Goal: Task Accomplishment & Management: Manage account settings

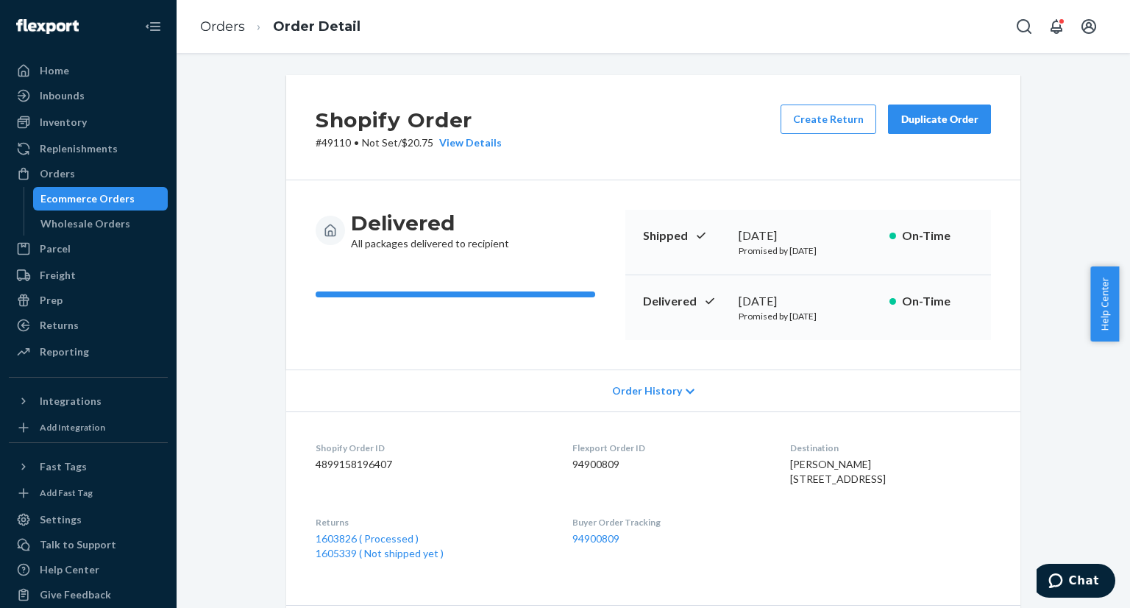
click at [85, 207] on div "Ecommerce Orders" at bounding box center [101, 198] width 132 height 21
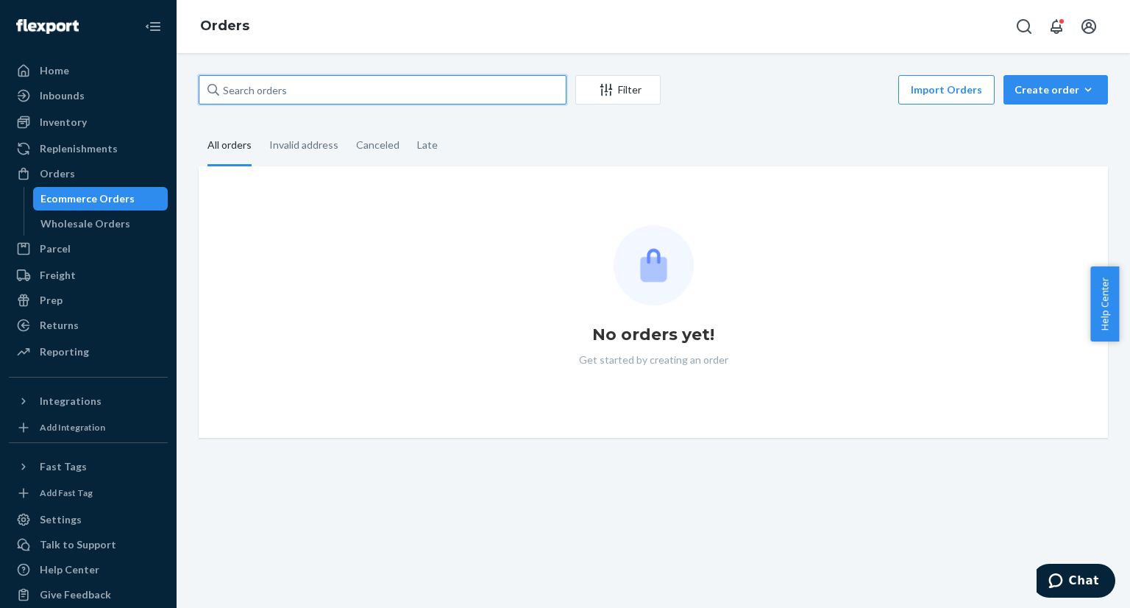
click at [320, 90] on input "text" at bounding box center [383, 89] width 368 height 29
paste input "PD1483685"
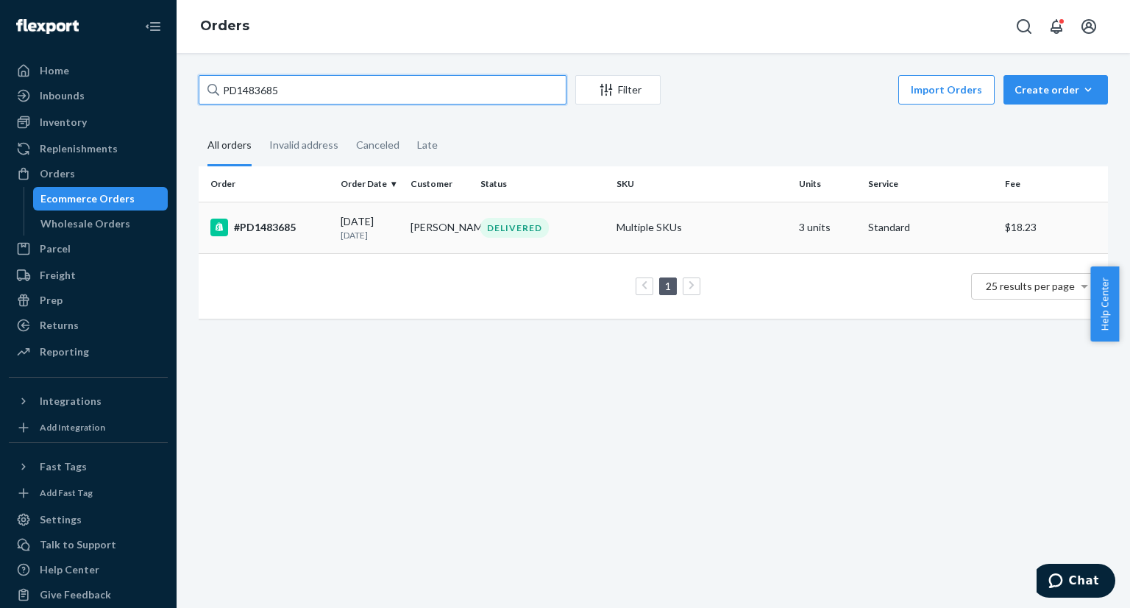
type input "PD1483685"
click at [320, 220] on div "#PD1483685" at bounding box center [269, 227] width 118 height 18
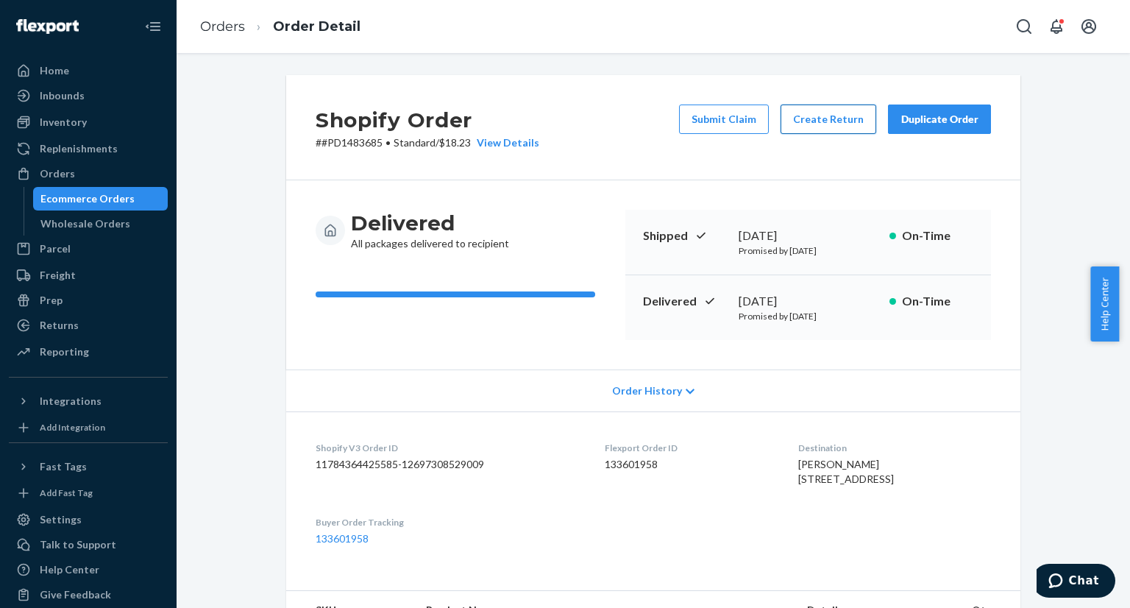
click at [818, 124] on button "Create Return" at bounding box center [829, 118] width 96 height 29
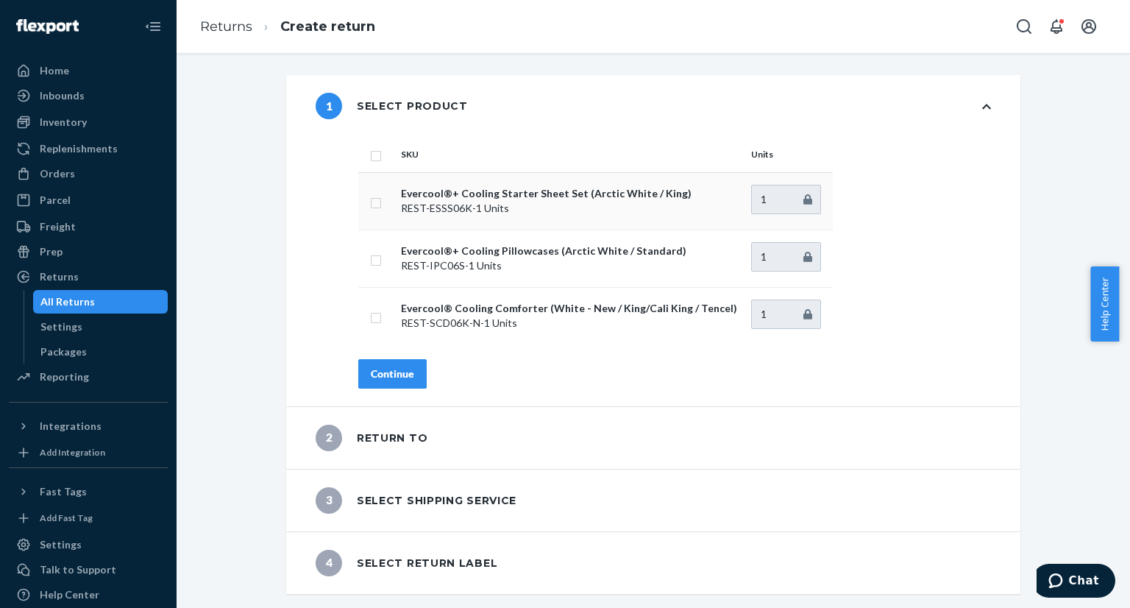
click at [370, 205] on input "checkbox" at bounding box center [376, 200] width 12 height 15
checkbox input "true"
click at [386, 373] on div "Continue" at bounding box center [392, 373] width 43 height 15
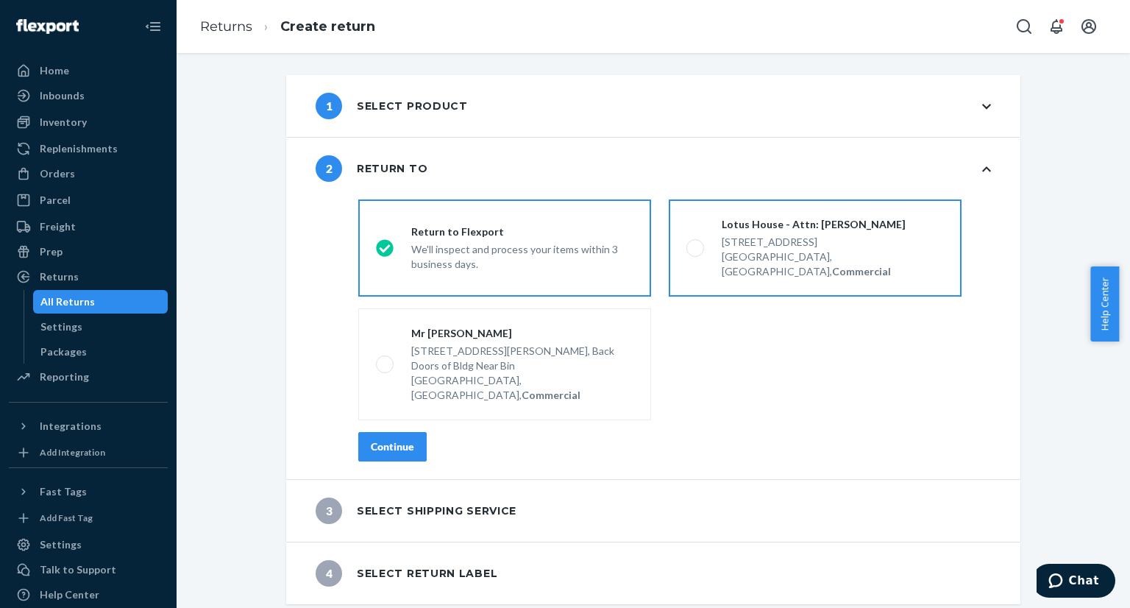
click at [681, 247] on label "Lotus House - Attn: Victoria Varela 217 NW 15th St, Miami, FL 33136, US, Commer…" at bounding box center [815, 247] width 293 height 97
click at [686, 247] on input "Lotus House - Attn: Victoria Varela 217 NW 15th St, Miami, FL 33136, US, Commer…" at bounding box center [691, 249] width 10 height 10
radio input "true"
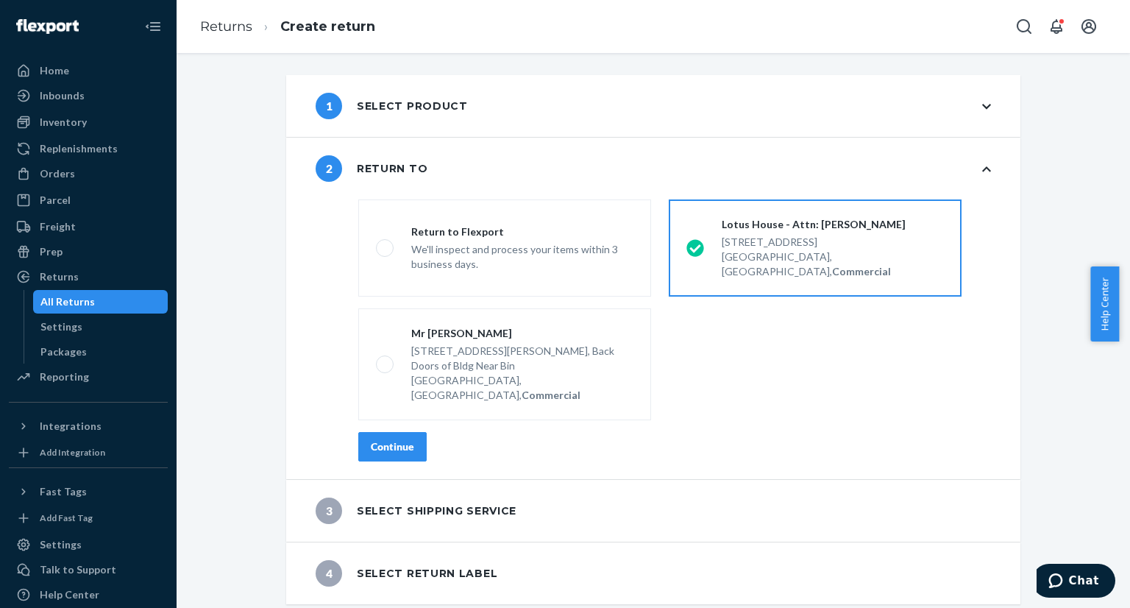
click at [373, 432] on button "Continue" at bounding box center [392, 446] width 68 height 29
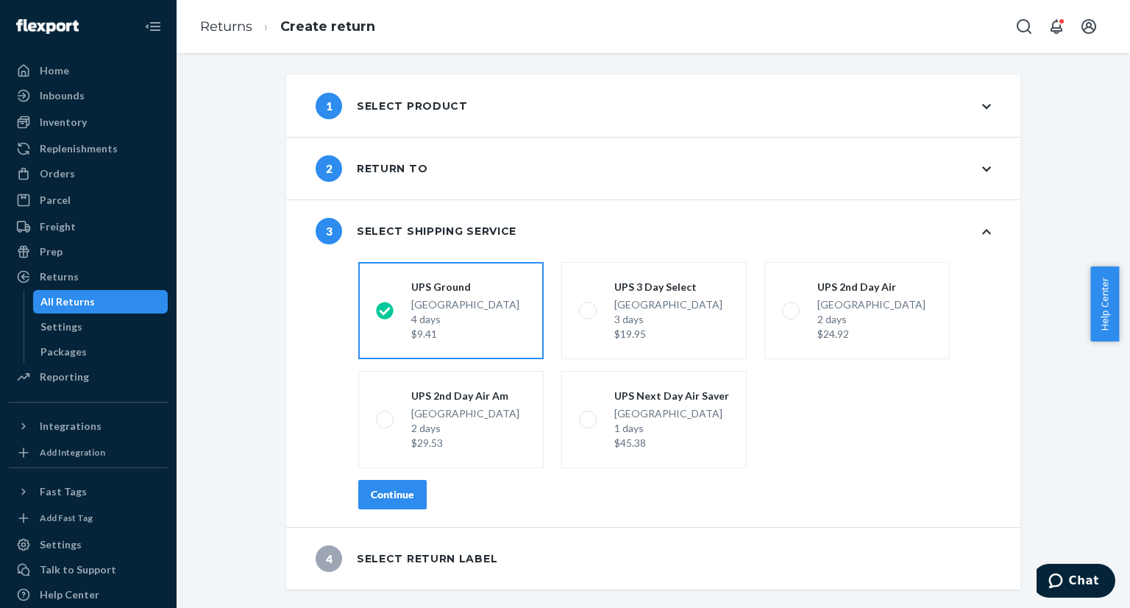
click at [376, 488] on div "Continue" at bounding box center [392, 494] width 43 height 15
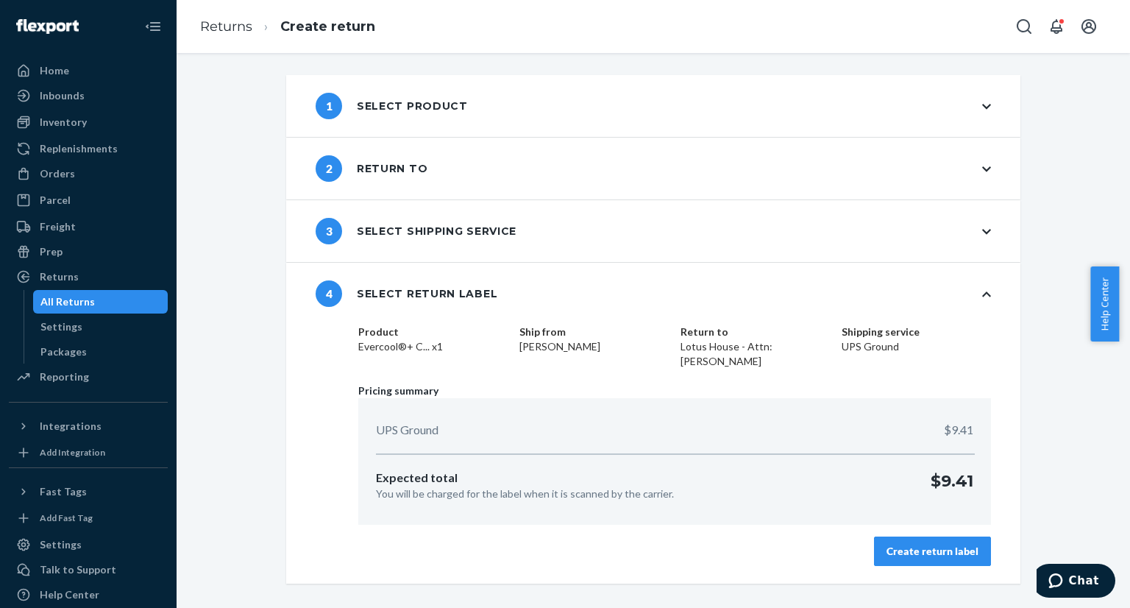
click at [923, 549] on div "Create return label" at bounding box center [932, 551] width 92 height 15
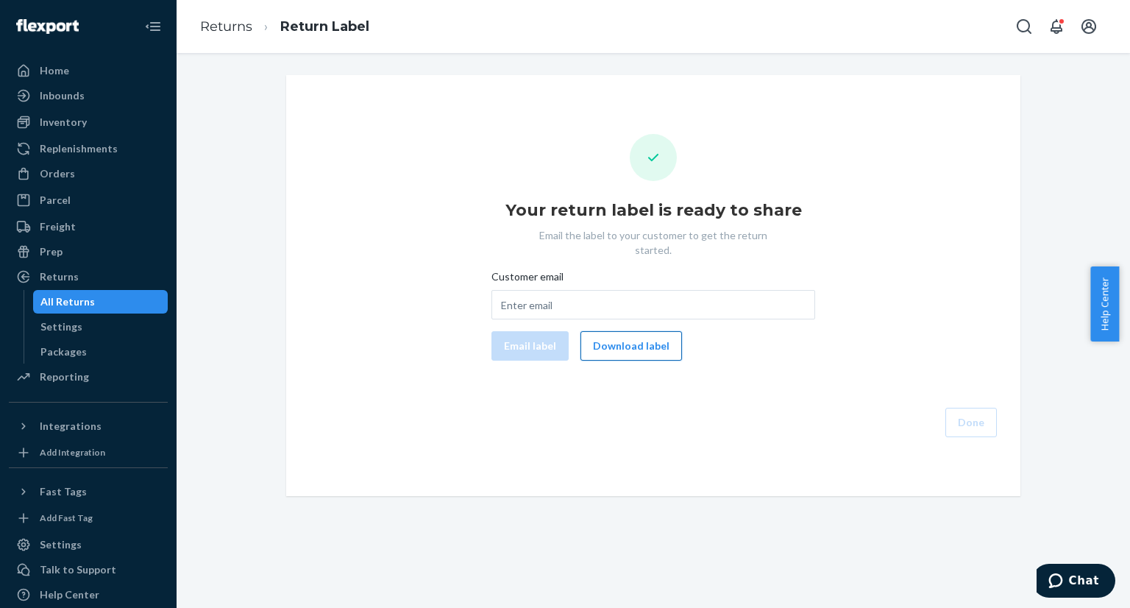
click at [611, 335] on button "Download label" at bounding box center [631, 345] width 102 height 29
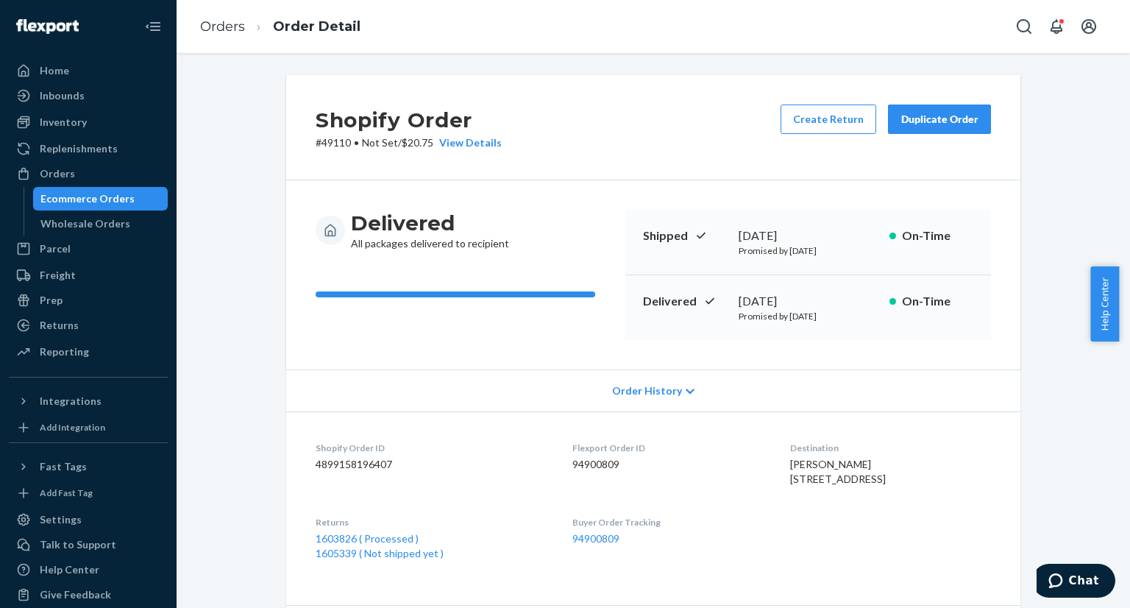
click at [116, 191] on div "Ecommerce Orders" at bounding box center [87, 198] width 94 height 15
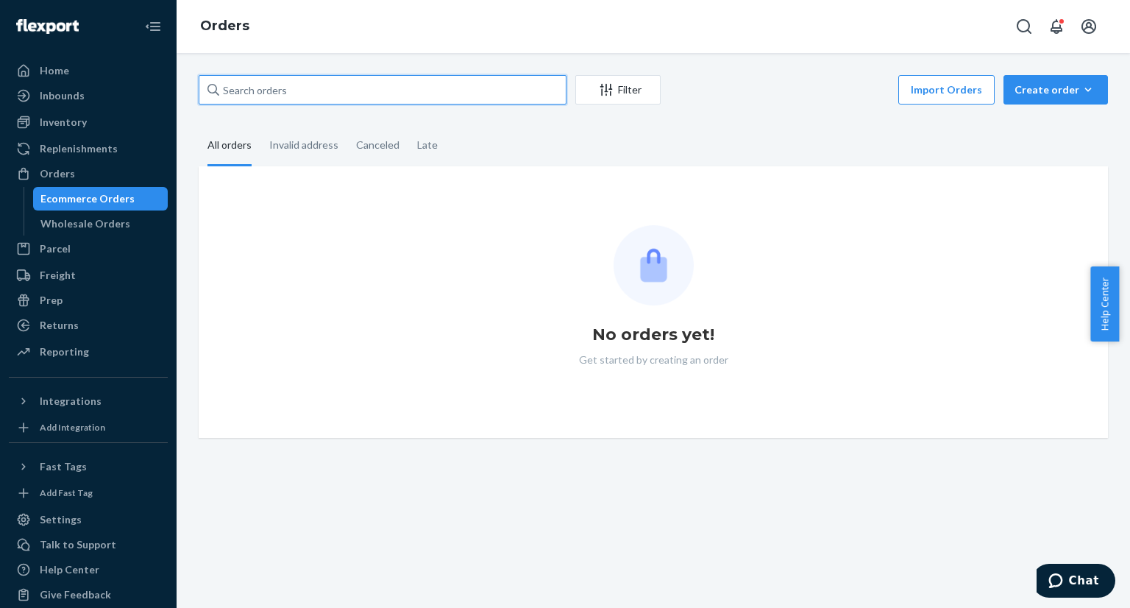
click at [302, 82] on input "text" at bounding box center [383, 89] width 368 height 29
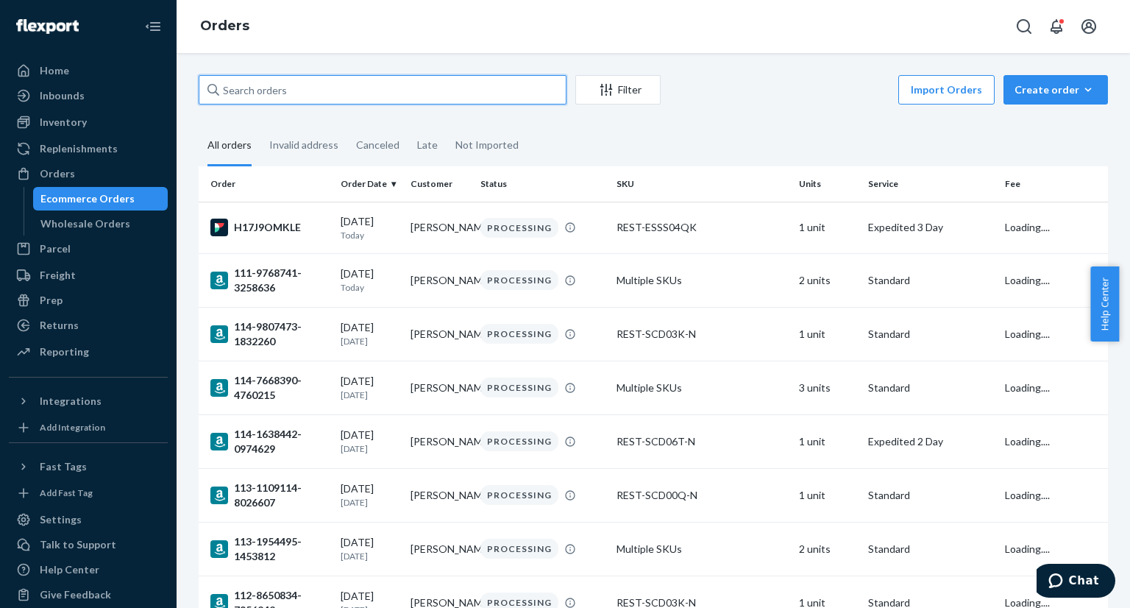
paste input "PD1483685"
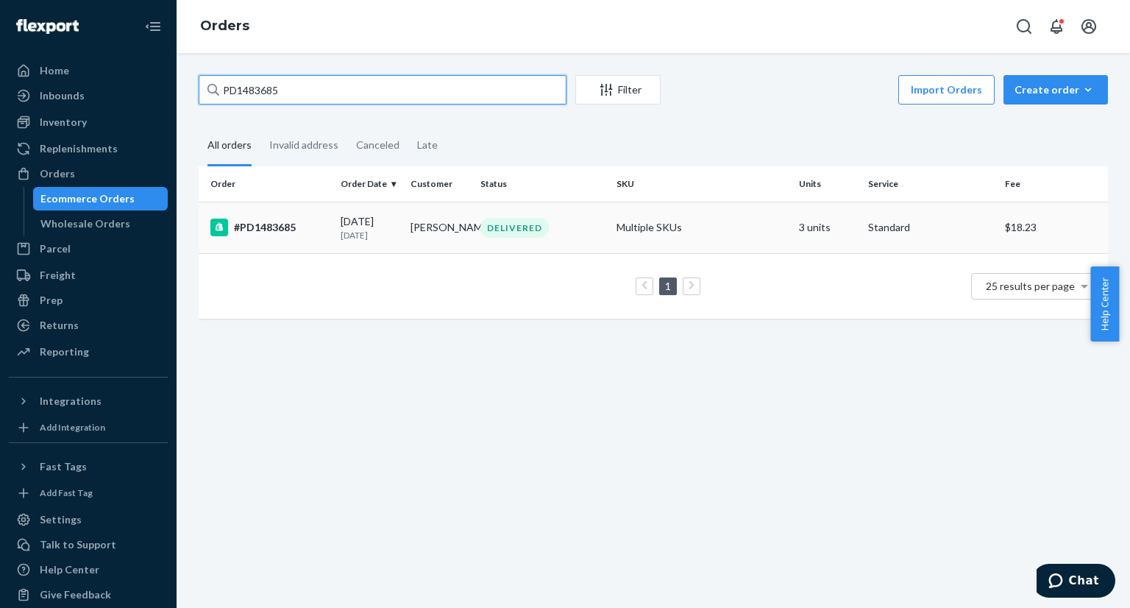
type input "PD1483685"
click at [309, 227] on div "#PD1483685" at bounding box center [269, 227] width 118 height 18
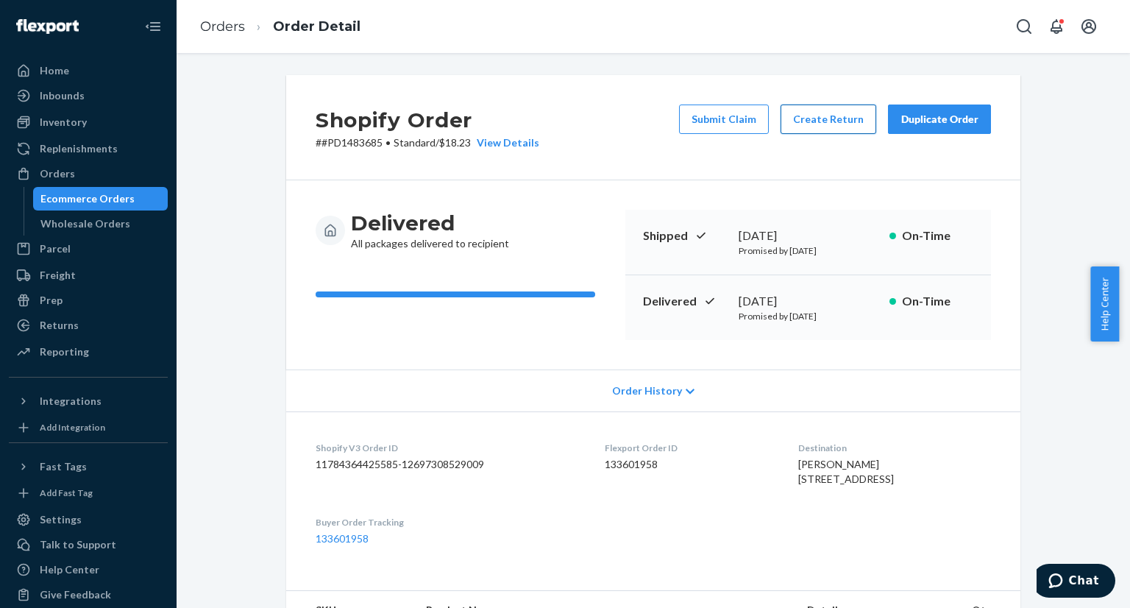
click at [839, 122] on button "Create Return" at bounding box center [829, 118] width 96 height 29
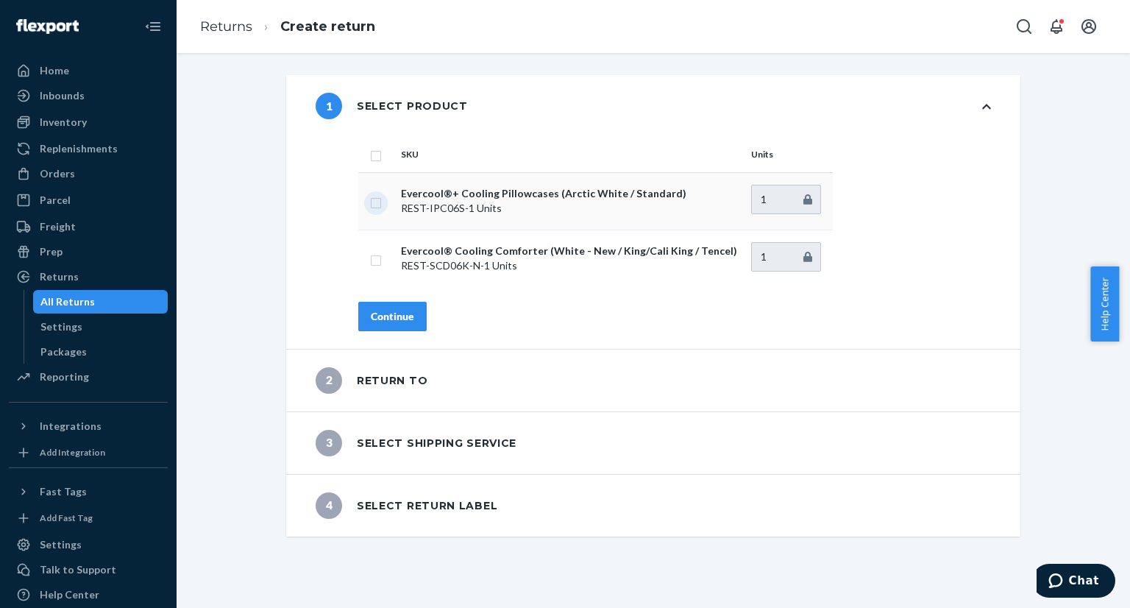
click at [370, 204] on input "checkbox" at bounding box center [376, 200] width 12 height 15
checkbox input "true"
click at [394, 309] on div "Continue" at bounding box center [392, 316] width 43 height 15
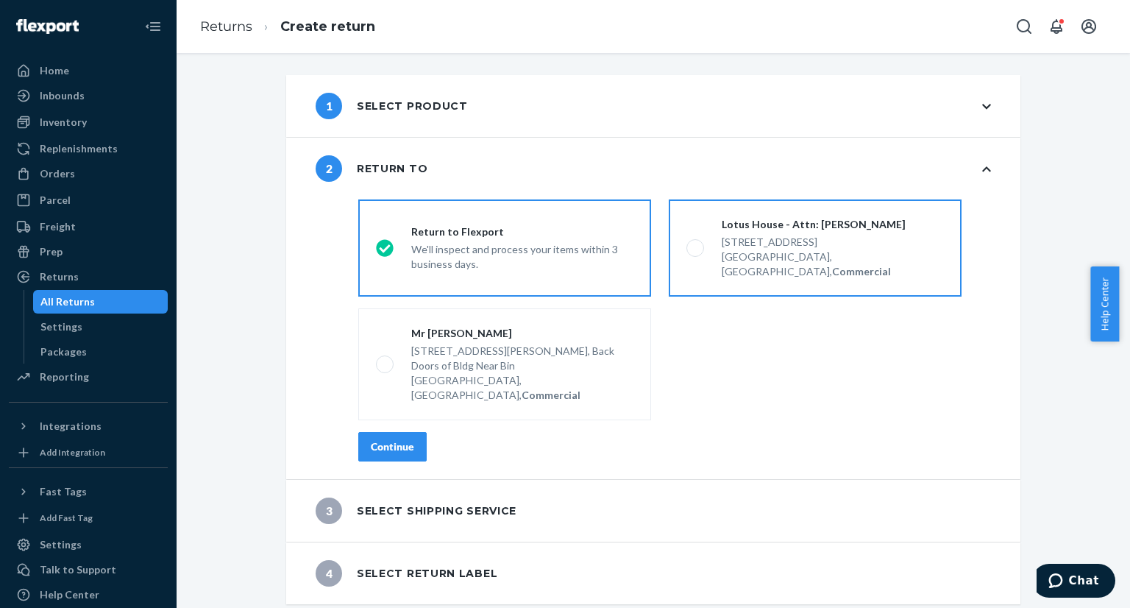
drag, startPoint x: 688, startPoint y: 245, endPoint x: 675, endPoint y: 249, distance: 13.0
click at [688, 245] on span at bounding box center [695, 248] width 18 height 18
click at [688, 245] on input "Lotus House - Attn: [PERSON_NAME] [STREET_ADDRESS], Commercial" at bounding box center [691, 249] width 10 height 10
radio input "true"
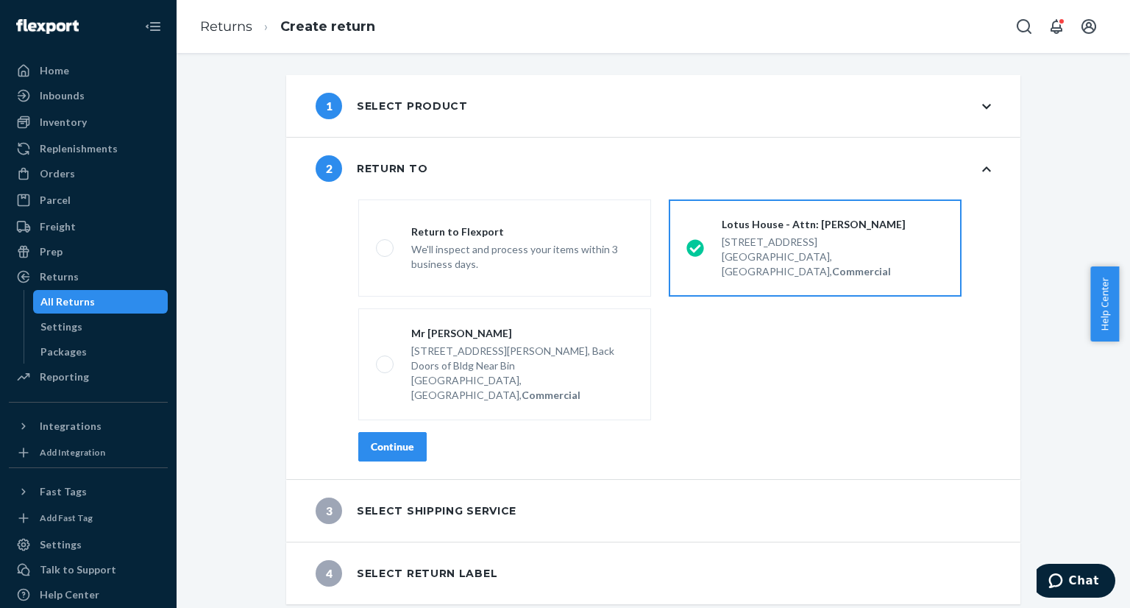
click at [393, 439] on div "Continue" at bounding box center [392, 446] width 43 height 15
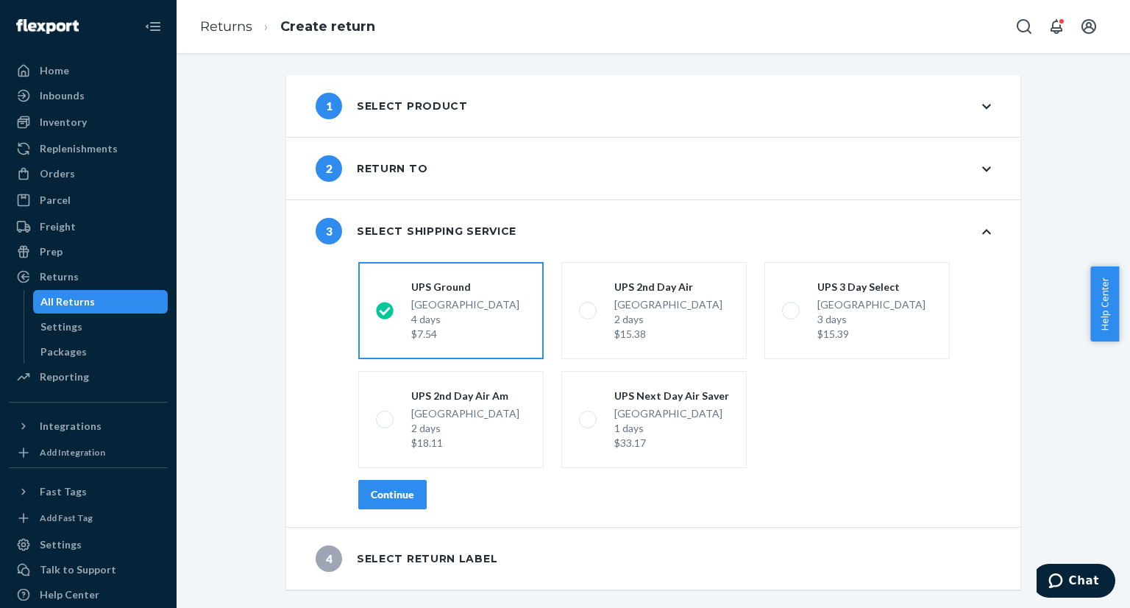
click at [383, 500] on div "Continue" at bounding box center [392, 494] width 43 height 15
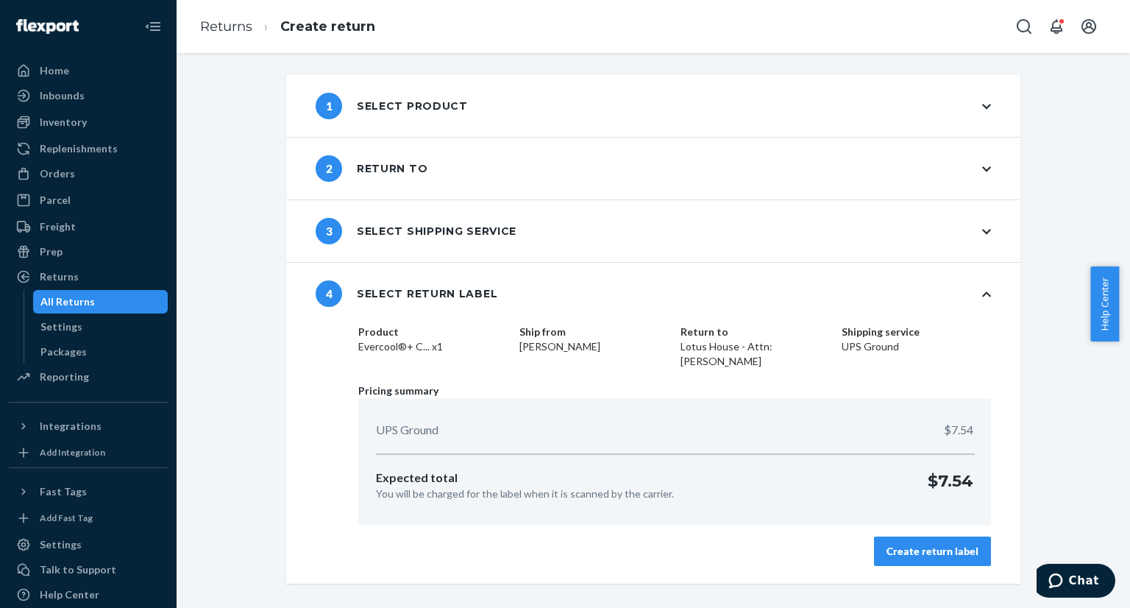
click at [896, 544] on div "Create return label" at bounding box center [932, 551] width 92 height 15
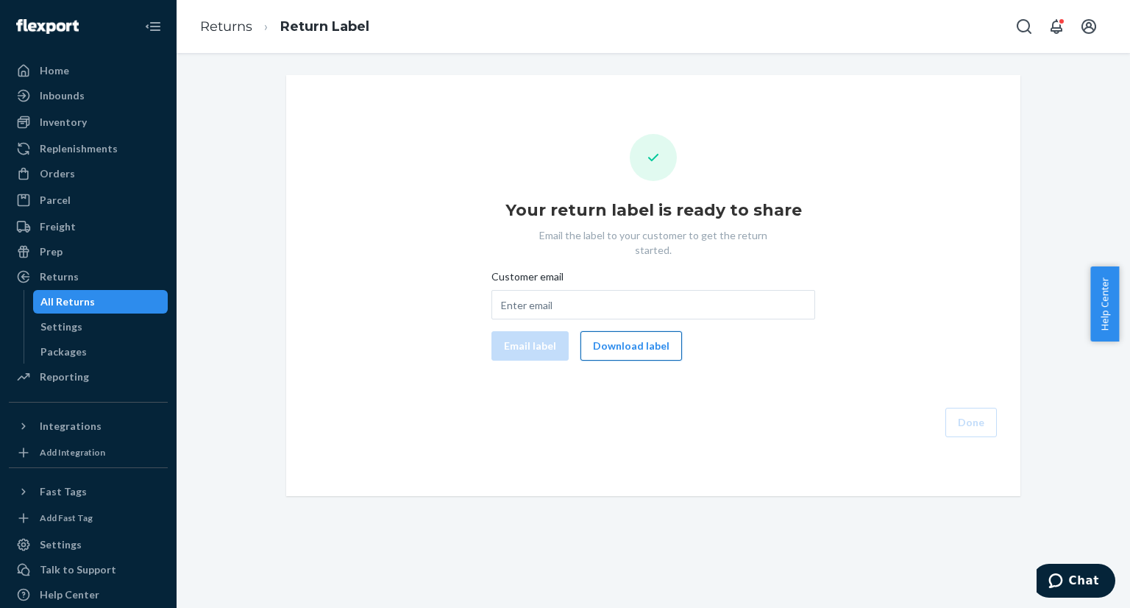
click at [609, 335] on button "Download label" at bounding box center [631, 345] width 102 height 29
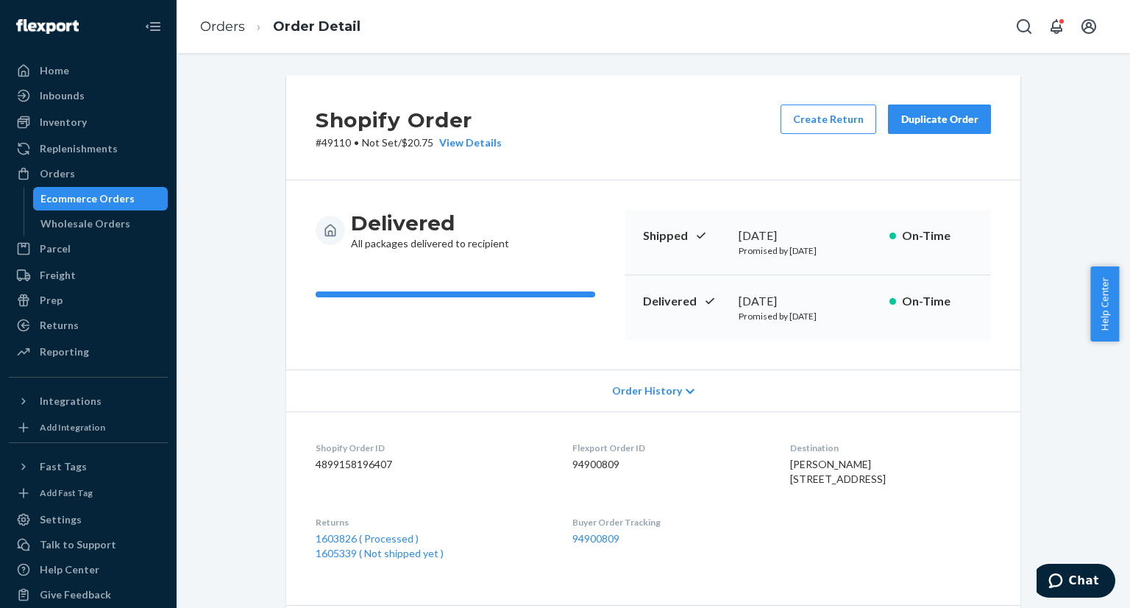
click at [102, 196] on div "Ecommerce Orders" at bounding box center [87, 198] width 94 height 15
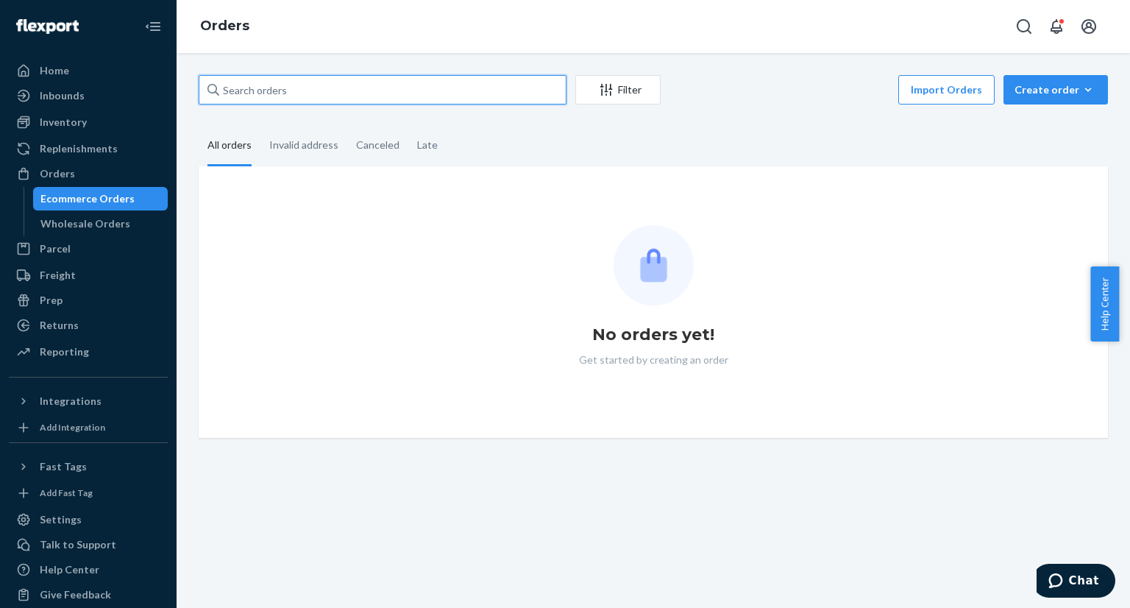
click at [318, 86] on input "text" at bounding box center [383, 89] width 368 height 29
paste input "US25323811"
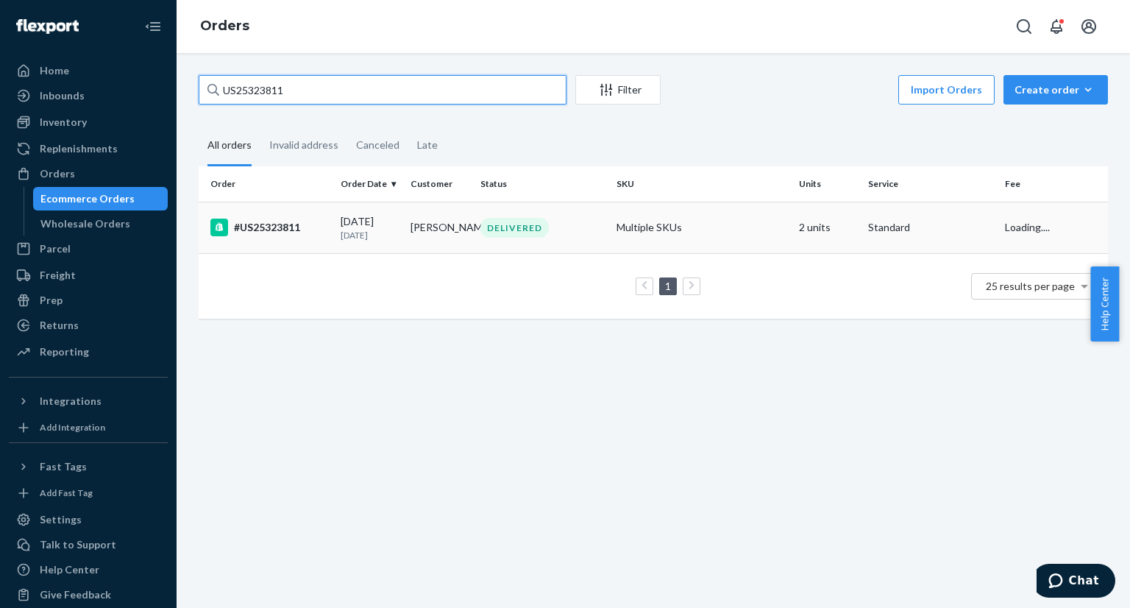
type input "US25323811"
click at [309, 219] on div "#US25323811" at bounding box center [269, 227] width 118 height 18
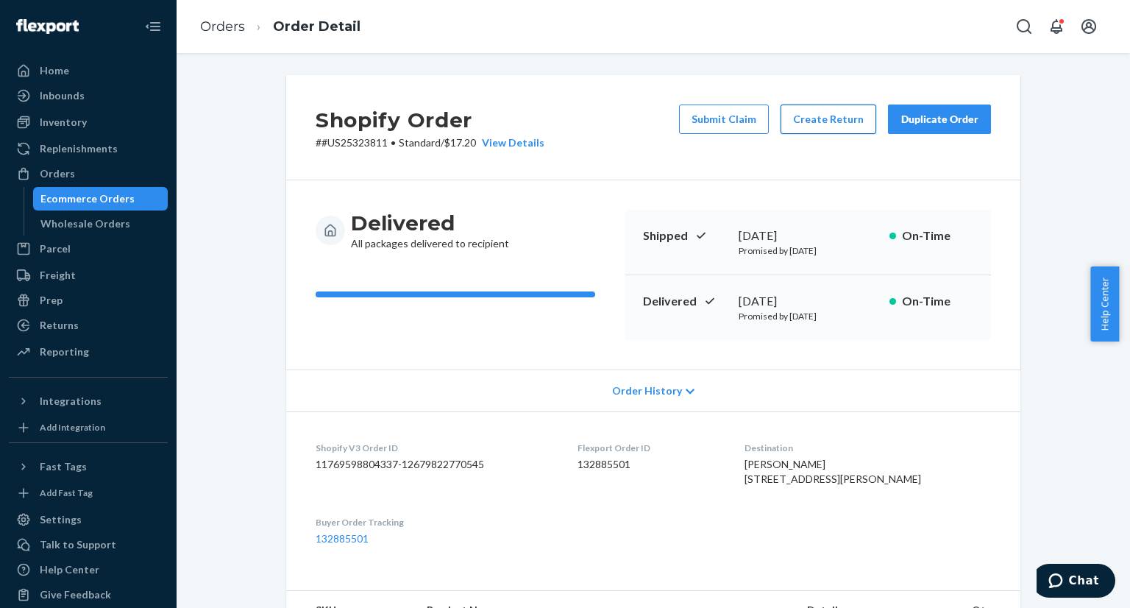
click at [812, 122] on button "Create Return" at bounding box center [829, 118] width 96 height 29
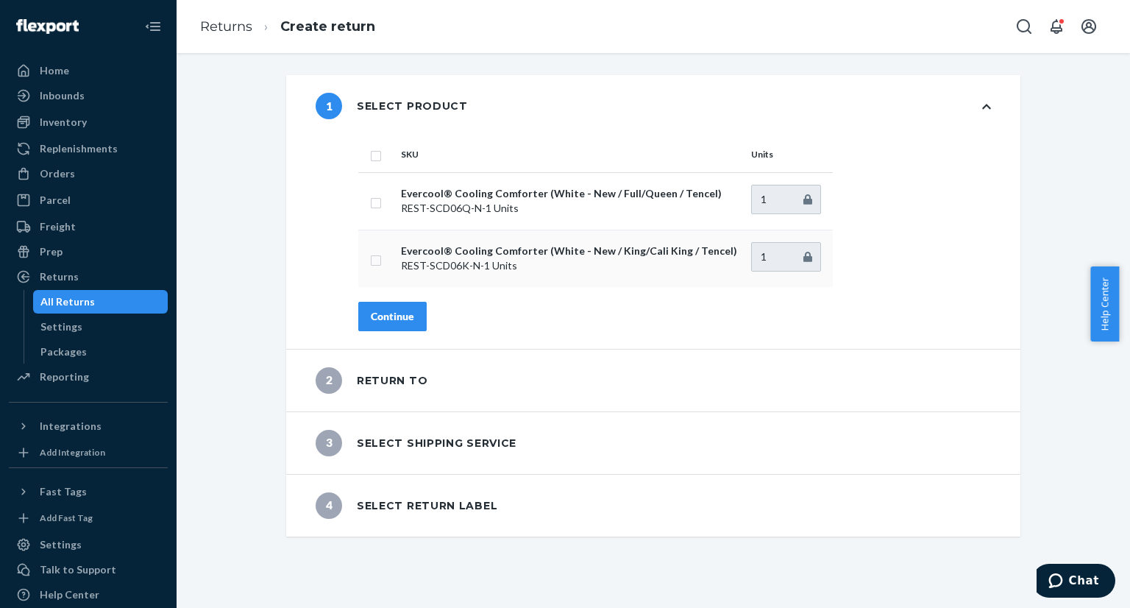
click at [370, 261] on input "checkbox" at bounding box center [376, 258] width 12 height 15
checkbox input "true"
click at [377, 316] on div "Continue" at bounding box center [392, 316] width 43 height 15
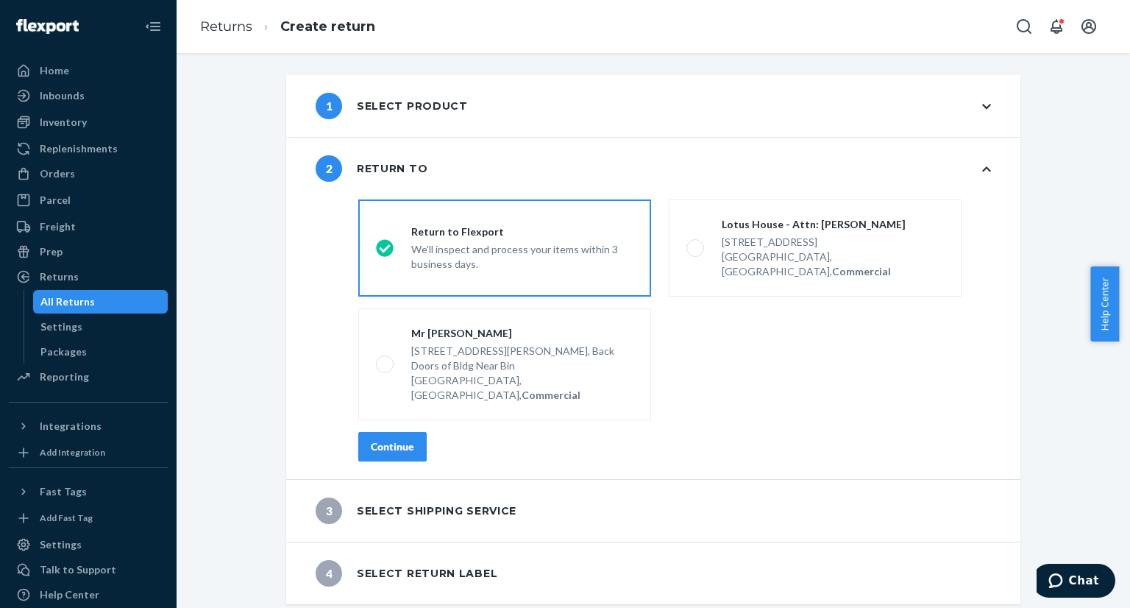
click at [382, 439] on div "Continue" at bounding box center [392, 446] width 43 height 15
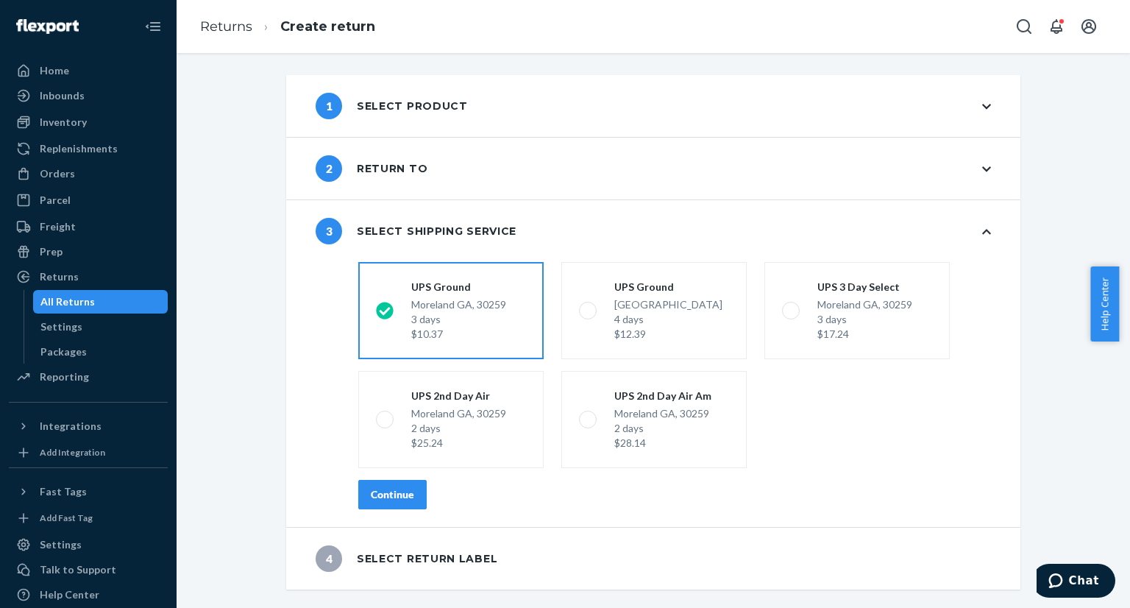
click at [397, 492] on div "Continue" at bounding box center [392, 494] width 43 height 15
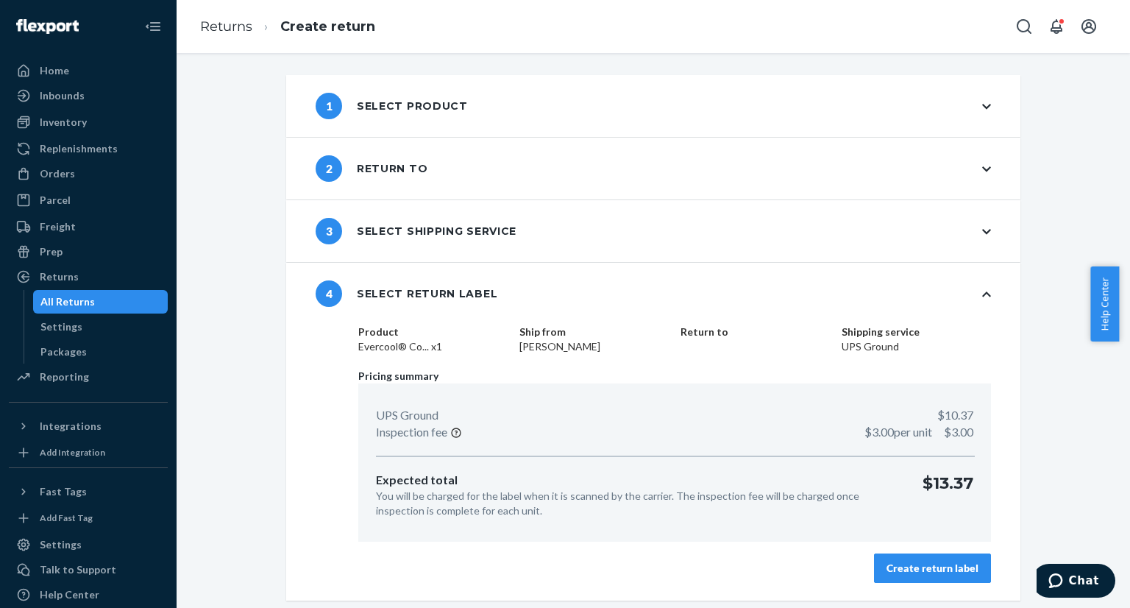
click at [923, 561] on div "Create return label" at bounding box center [932, 568] width 92 height 15
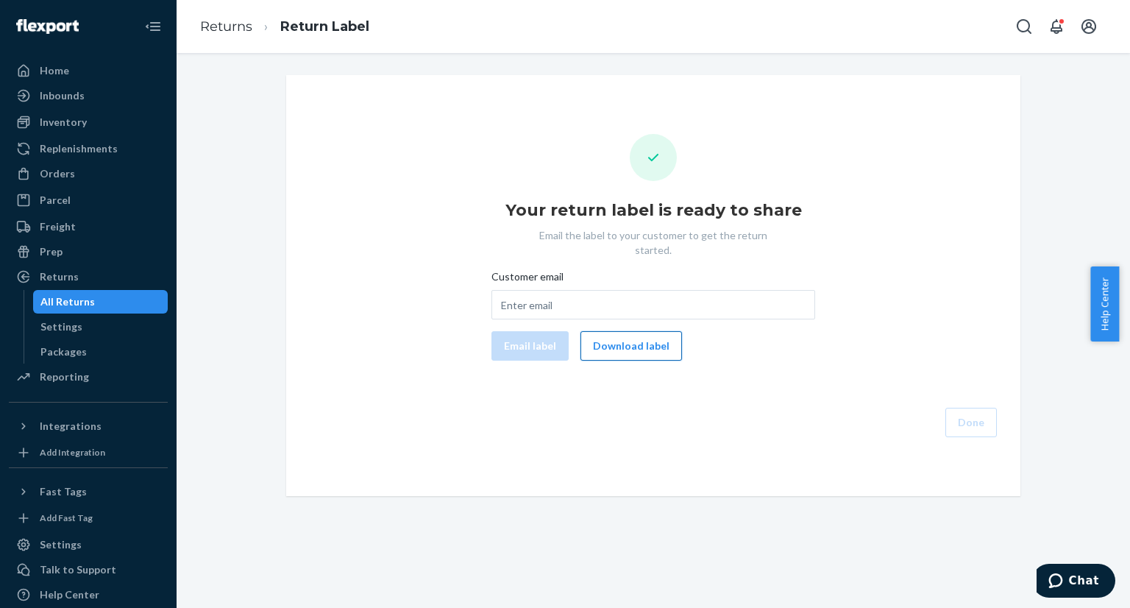
click at [621, 338] on button "Download label" at bounding box center [631, 345] width 102 height 29
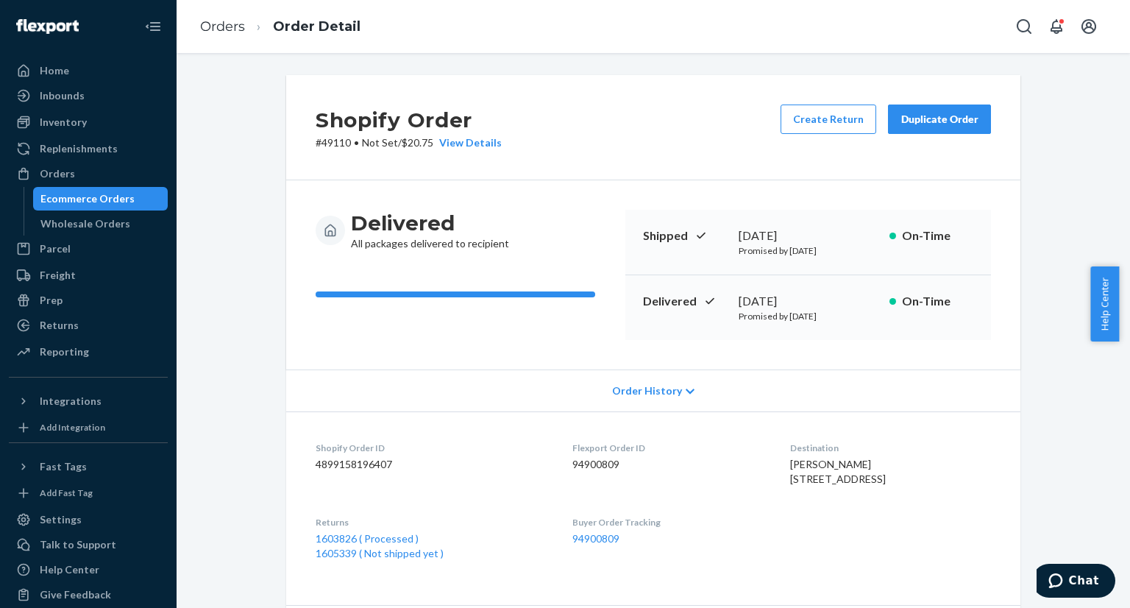
click at [86, 193] on div "Ecommerce Orders" at bounding box center [87, 198] width 94 height 15
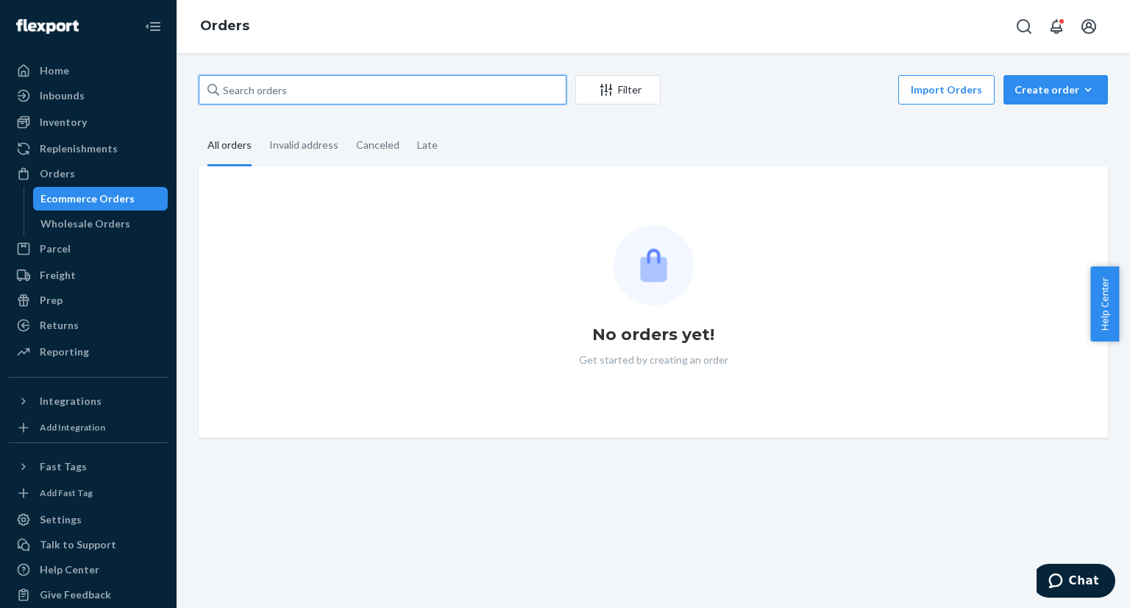
click at [463, 93] on input "text" at bounding box center [383, 89] width 368 height 29
paste input "PD1667439"
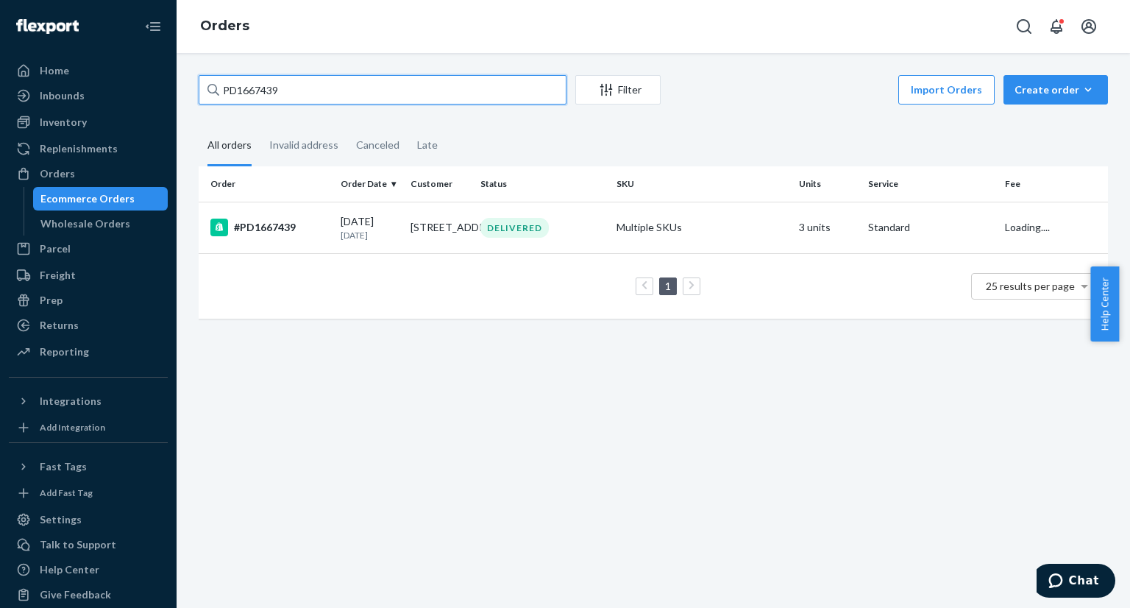
type input "PD1667439"
click at [338, 246] on td "07/19/2025 1 month ago" at bounding box center [370, 227] width 70 height 51
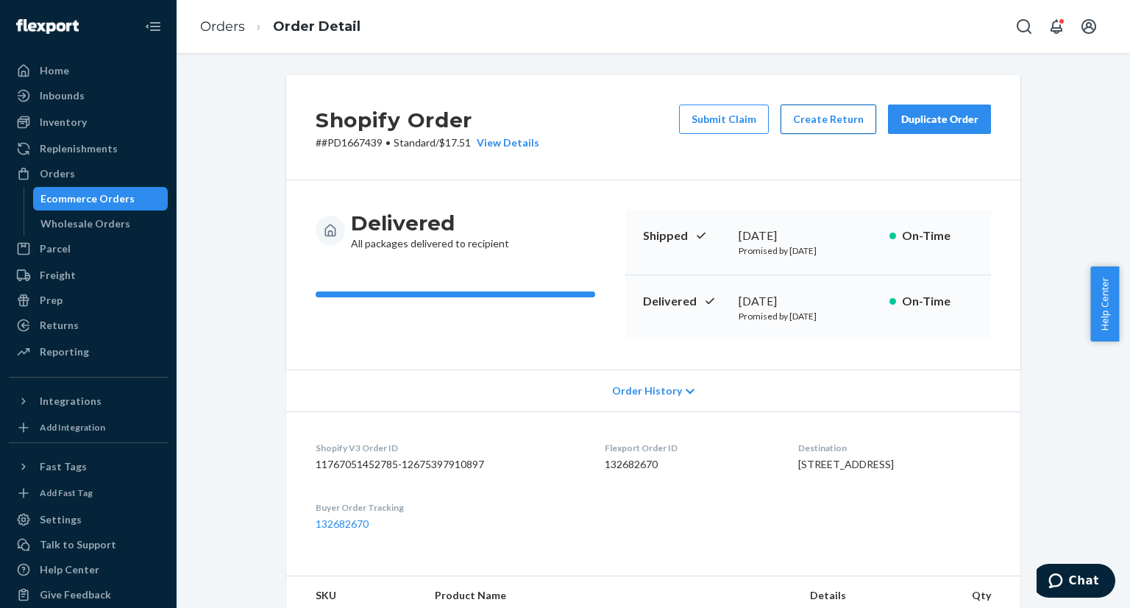
click at [812, 120] on button "Create Return" at bounding box center [829, 118] width 96 height 29
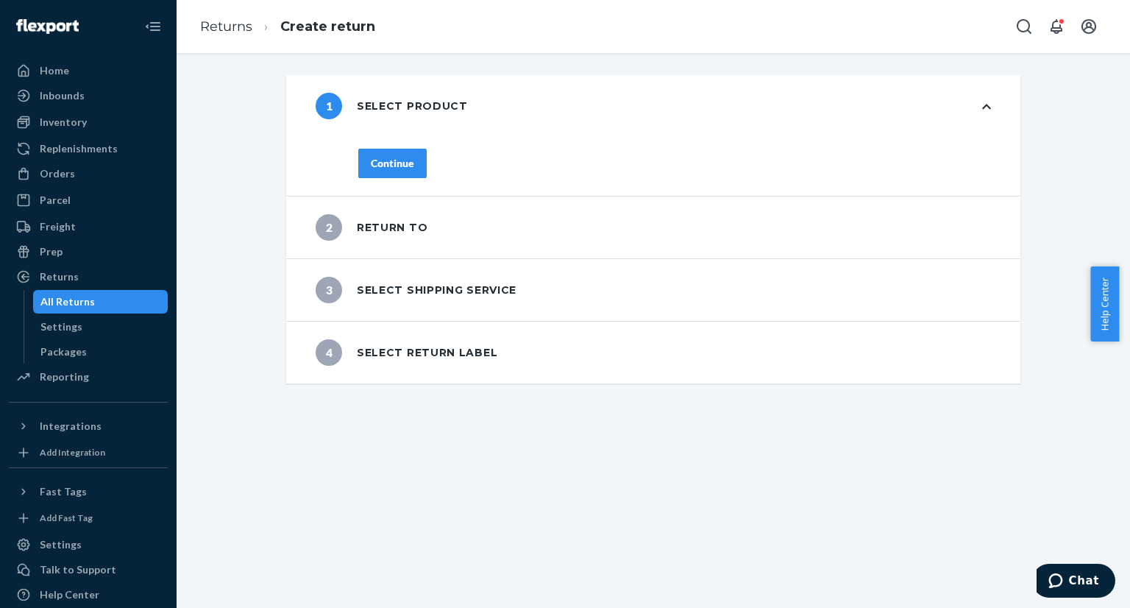
click at [383, 166] on div "Continue" at bounding box center [392, 163] width 43 height 15
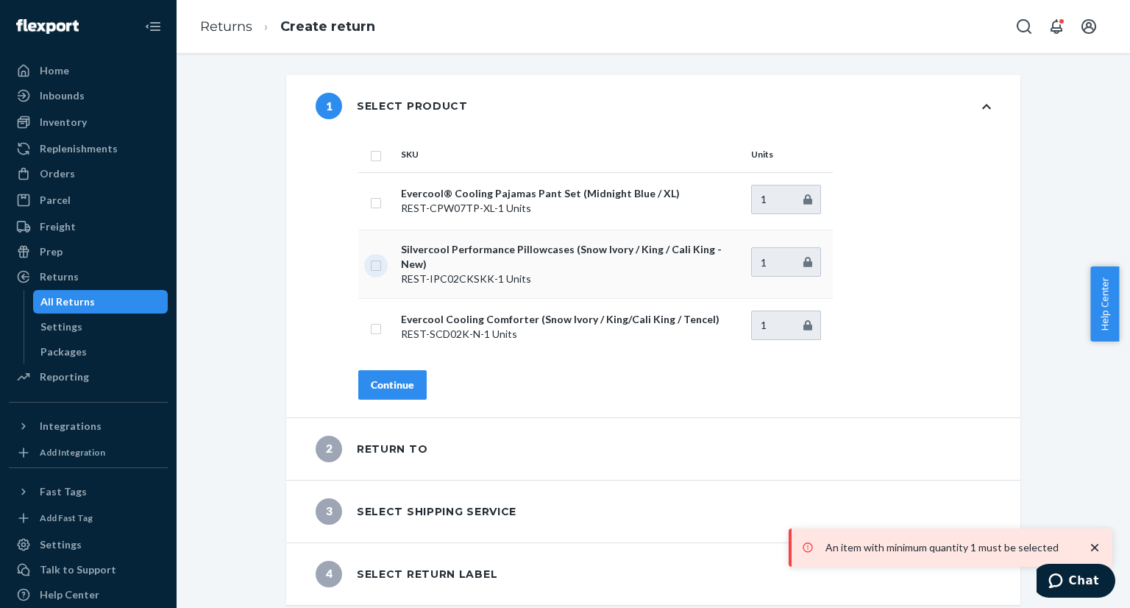
click at [370, 262] on input "checkbox" at bounding box center [376, 263] width 12 height 15
checkbox input "true"
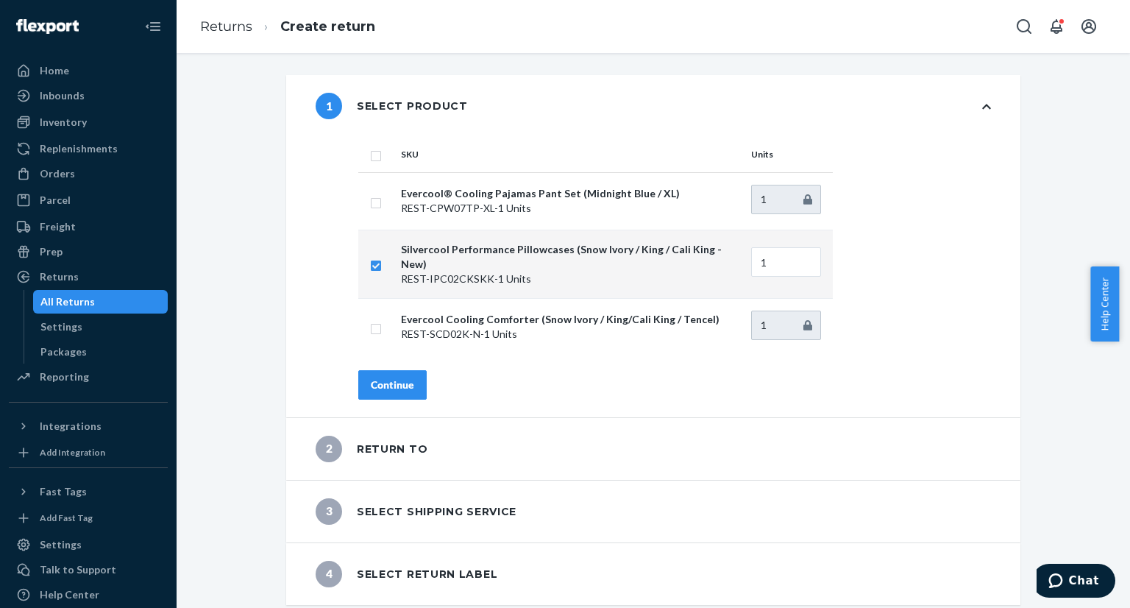
click at [388, 377] on div "Continue" at bounding box center [392, 384] width 43 height 15
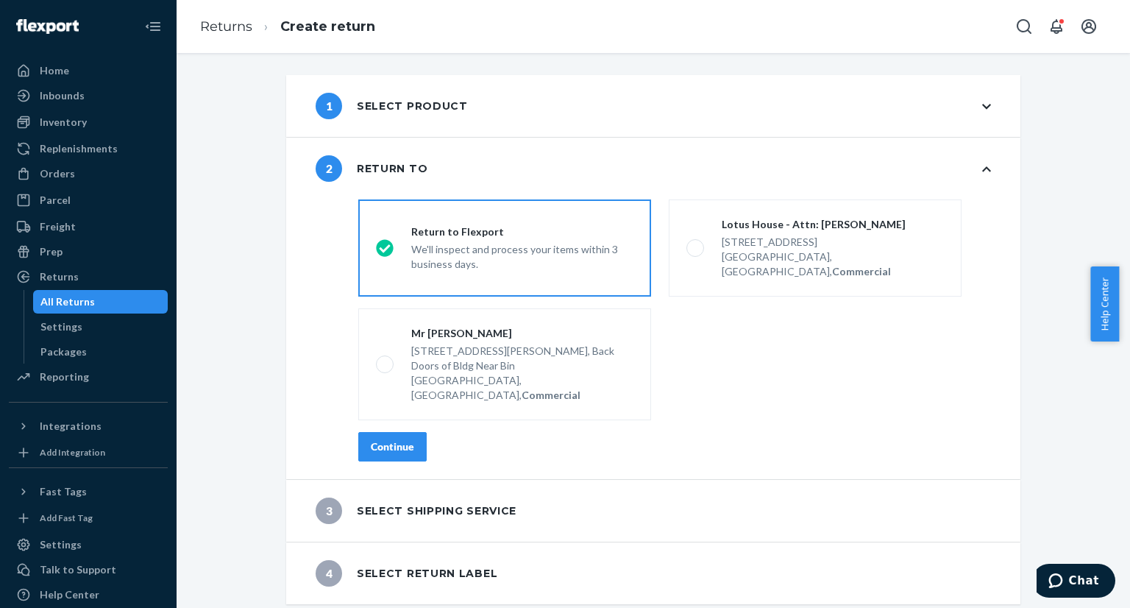
click at [383, 439] on div "Continue" at bounding box center [392, 446] width 43 height 15
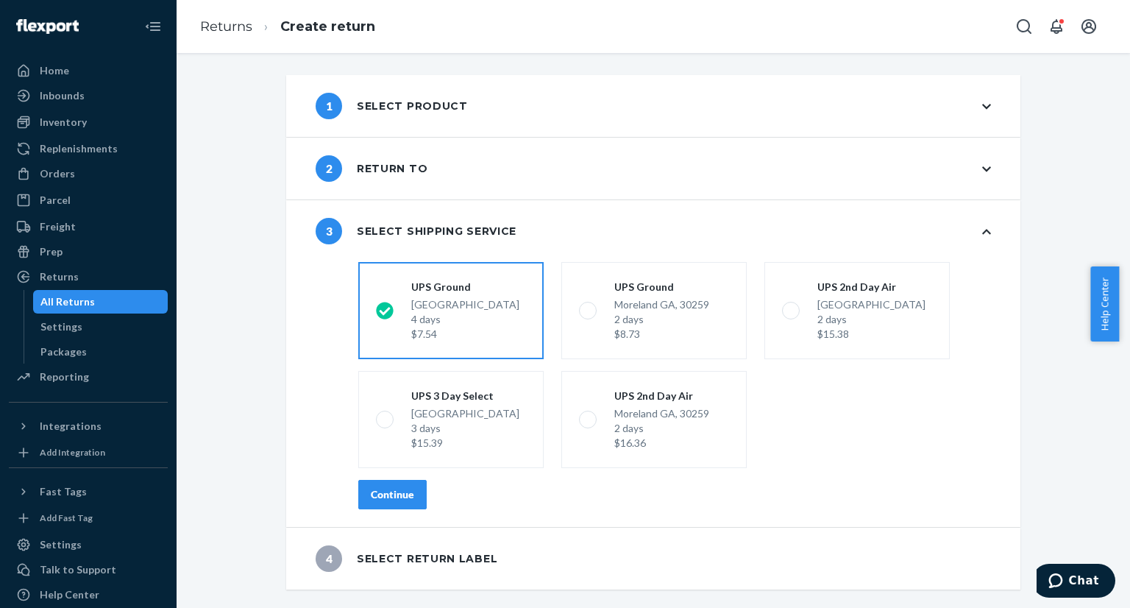
click at [399, 492] on div "Continue" at bounding box center [392, 494] width 43 height 15
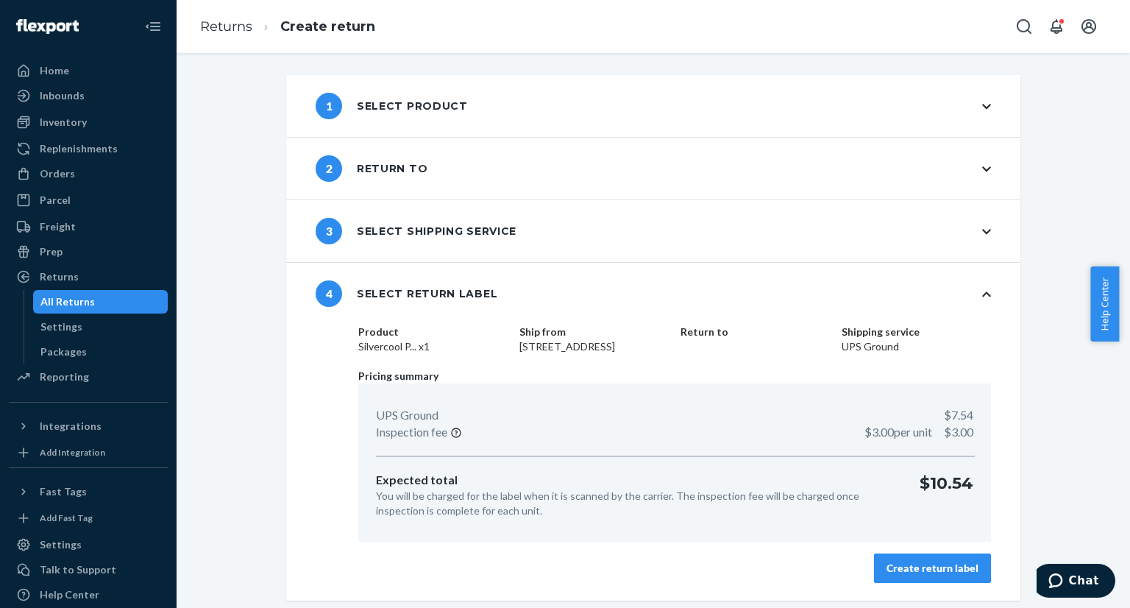
click at [898, 563] on div "Create return label" at bounding box center [932, 568] width 92 height 15
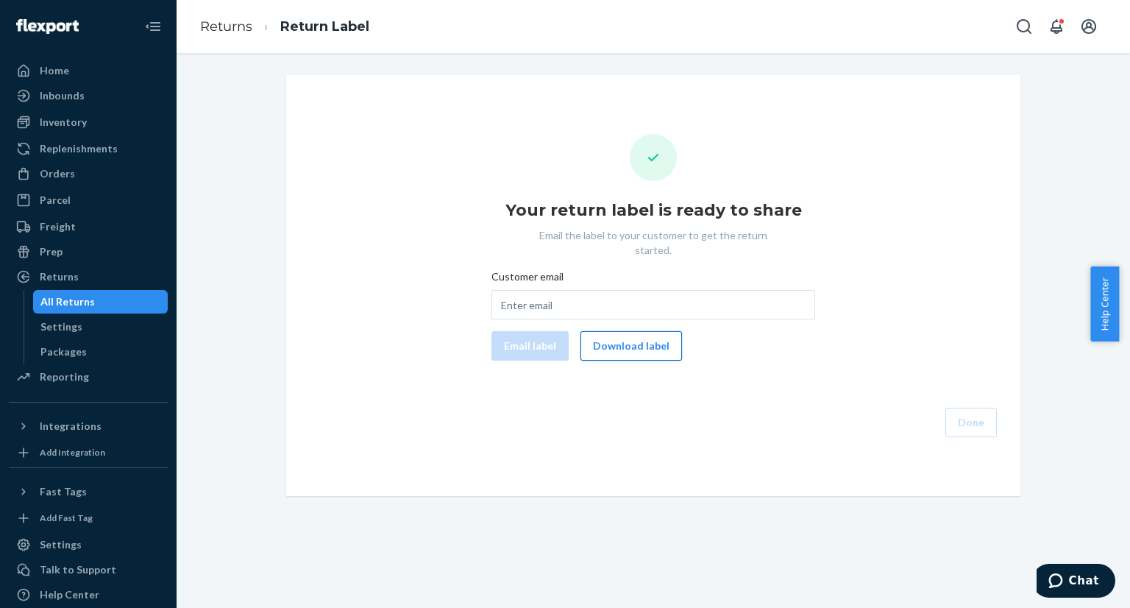
click at [630, 336] on button "Download label" at bounding box center [631, 345] width 102 height 29
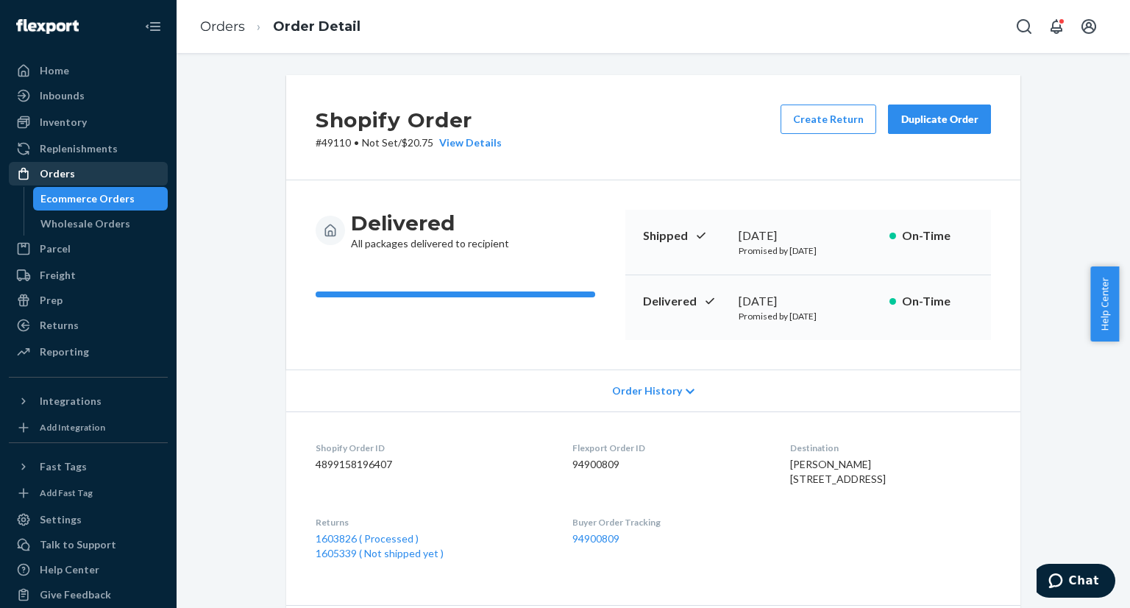
drag, startPoint x: 127, startPoint y: 199, endPoint x: 142, endPoint y: 183, distance: 22.4
click at [127, 199] on div "Ecommerce Orders" at bounding box center [87, 198] width 94 height 15
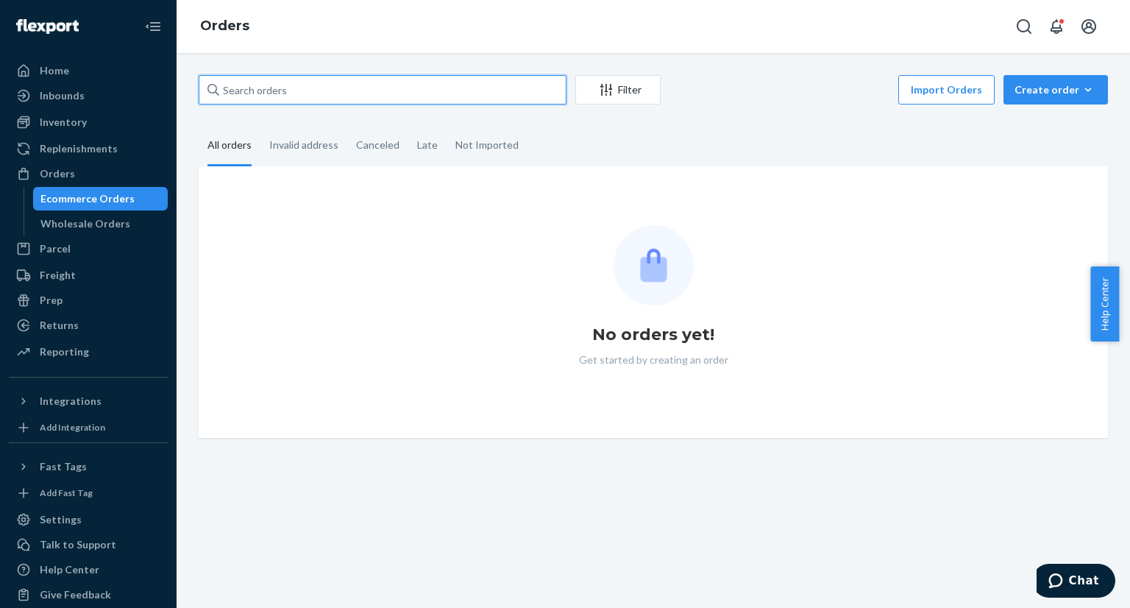
drag, startPoint x: 347, startPoint y: 96, endPoint x: 358, endPoint y: 97, distance: 10.3
click at [349, 98] on input "text" at bounding box center [383, 89] width 368 height 29
paste input "PD1667439"
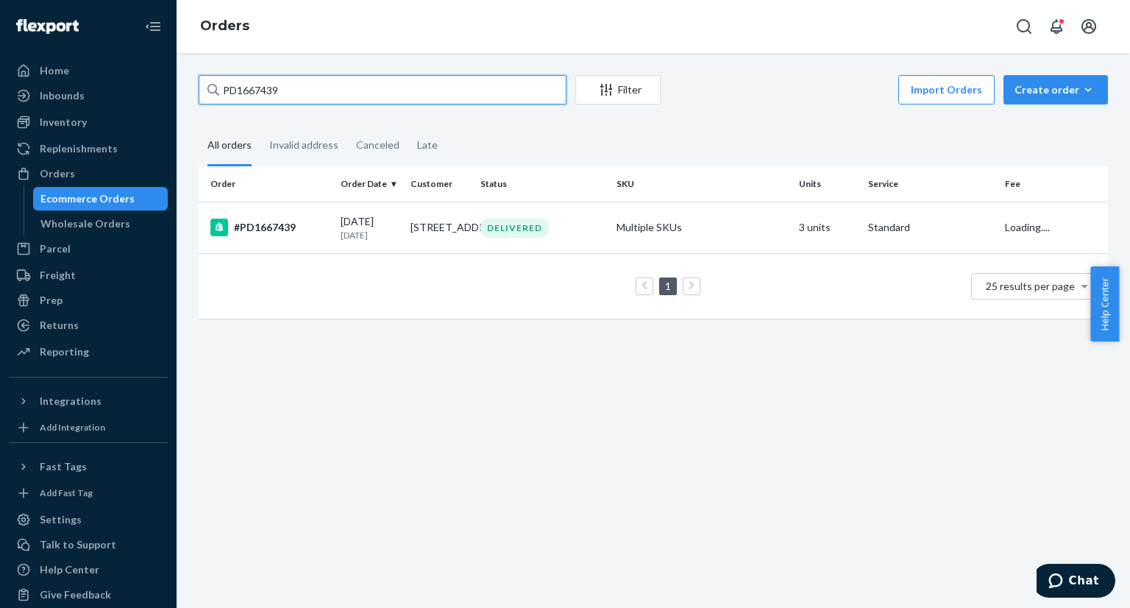
type input "PD1667439"
click at [405, 238] on td "[STREET_ADDRESS]" at bounding box center [440, 227] width 70 height 51
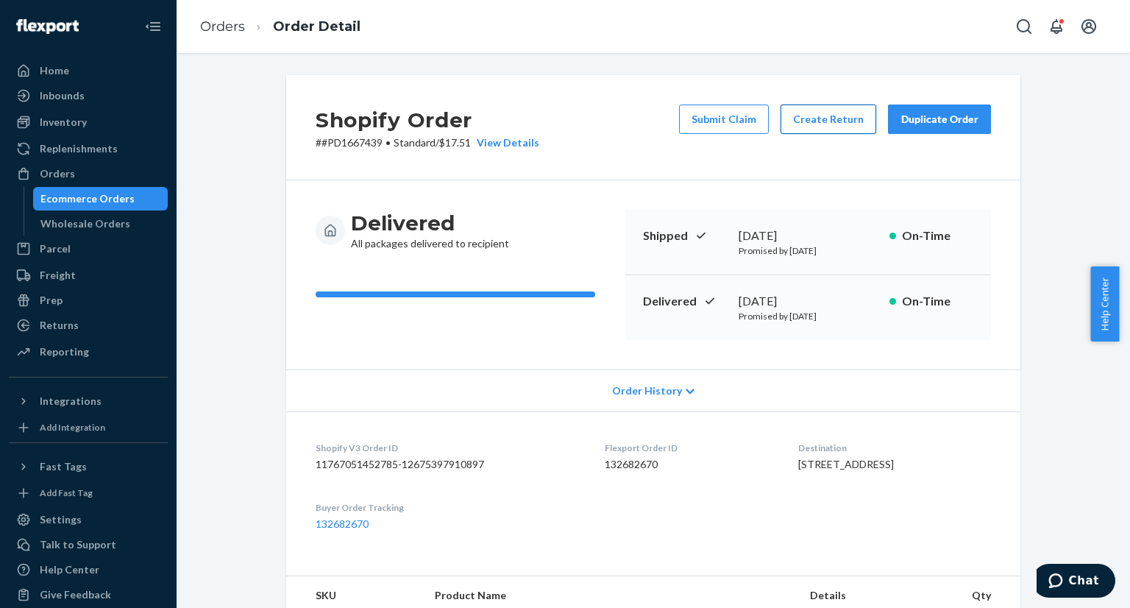
click at [816, 124] on button "Create Return" at bounding box center [829, 118] width 96 height 29
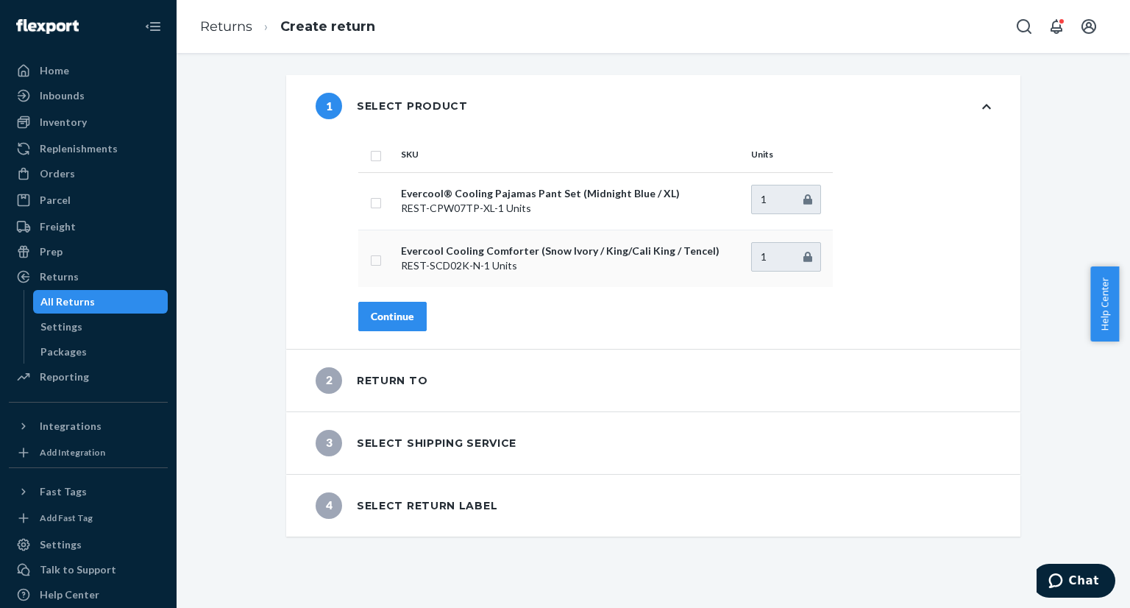
click at [371, 260] on input "checkbox" at bounding box center [376, 258] width 12 height 15
checkbox input "true"
click at [395, 313] on div "Continue" at bounding box center [392, 316] width 43 height 15
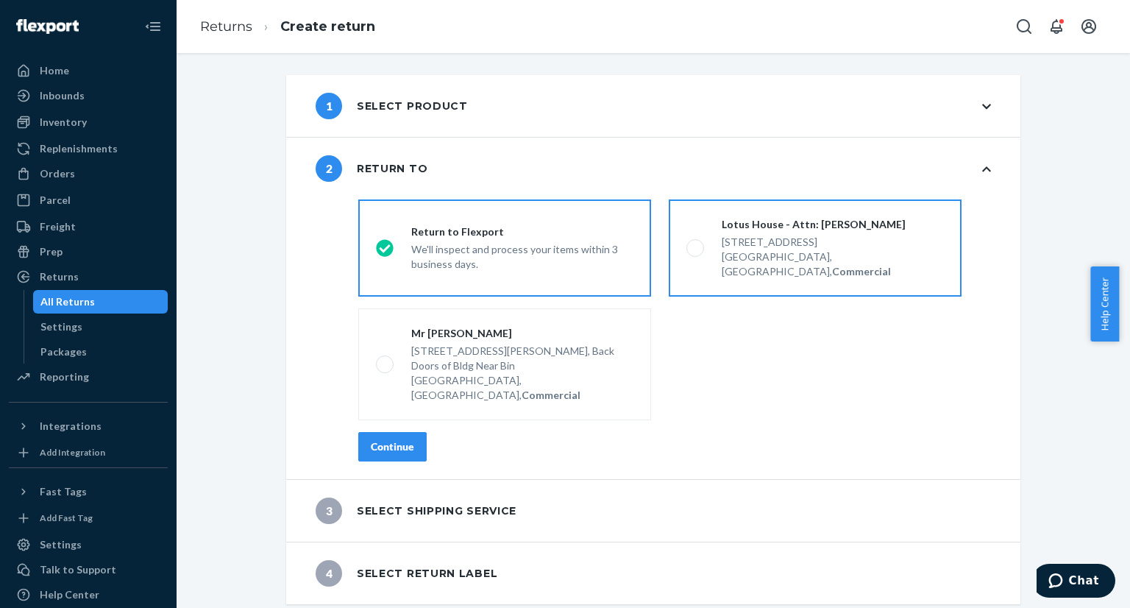
click at [686, 251] on label "Lotus House - Attn: [PERSON_NAME] [STREET_ADDRESS], Commercial" at bounding box center [815, 247] width 293 height 97
click at [686, 251] on input "Lotus House - Attn: [PERSON_NAME] [STREET_ADDRESS], Commercial" at bounding box center [691, 249] width 10 height 10
radio input "true"
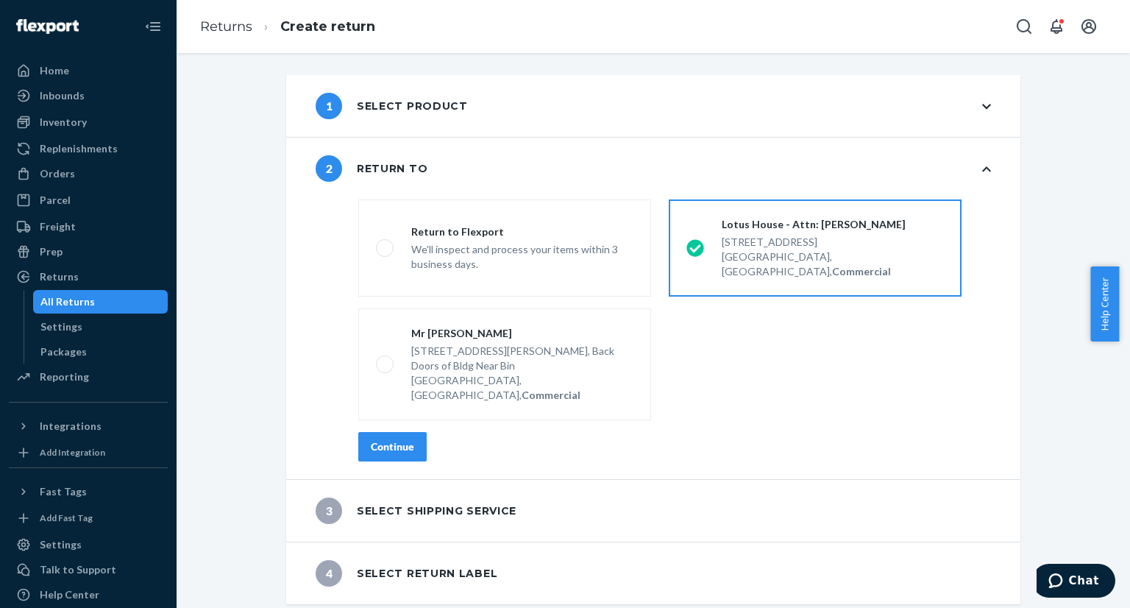
click at [359, 432] on button "Continue" at bounding box center [392, 446] width 68 height 29
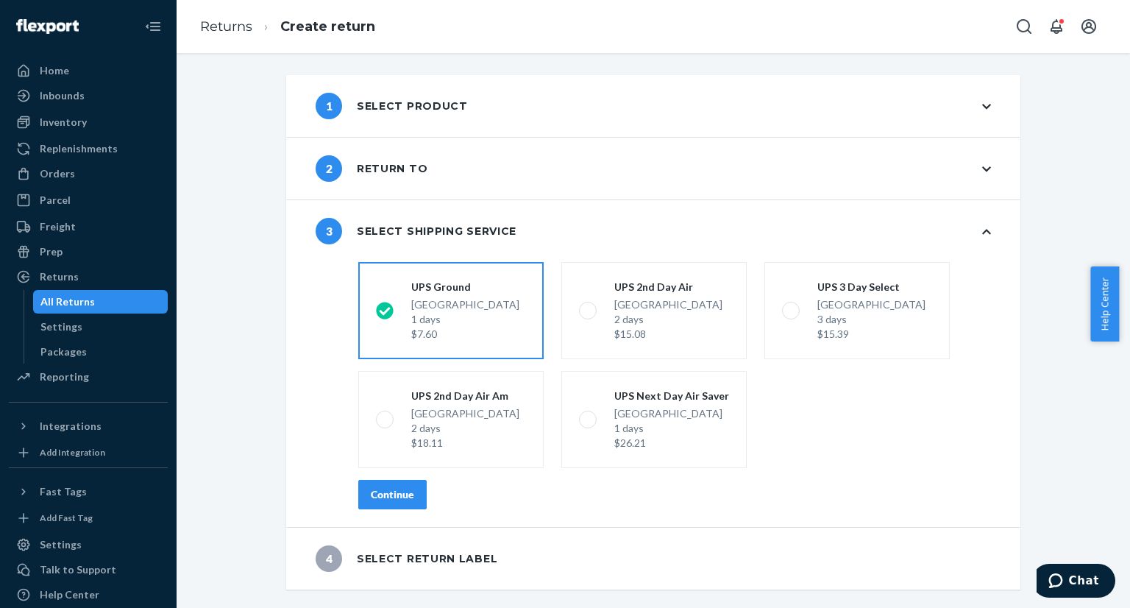
click at [395, 503] on button "Continue" at bounding box center [392, 494] width 68 height 29
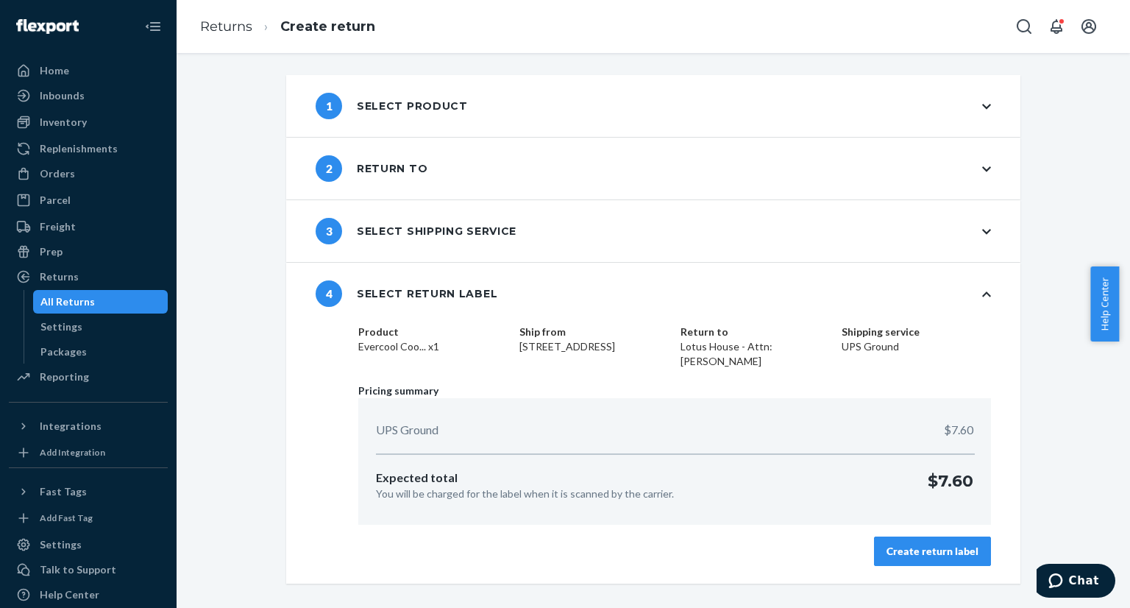
click at [945, 563] on button "Create return label" at bounding box center [932, 550] width 117 height 29
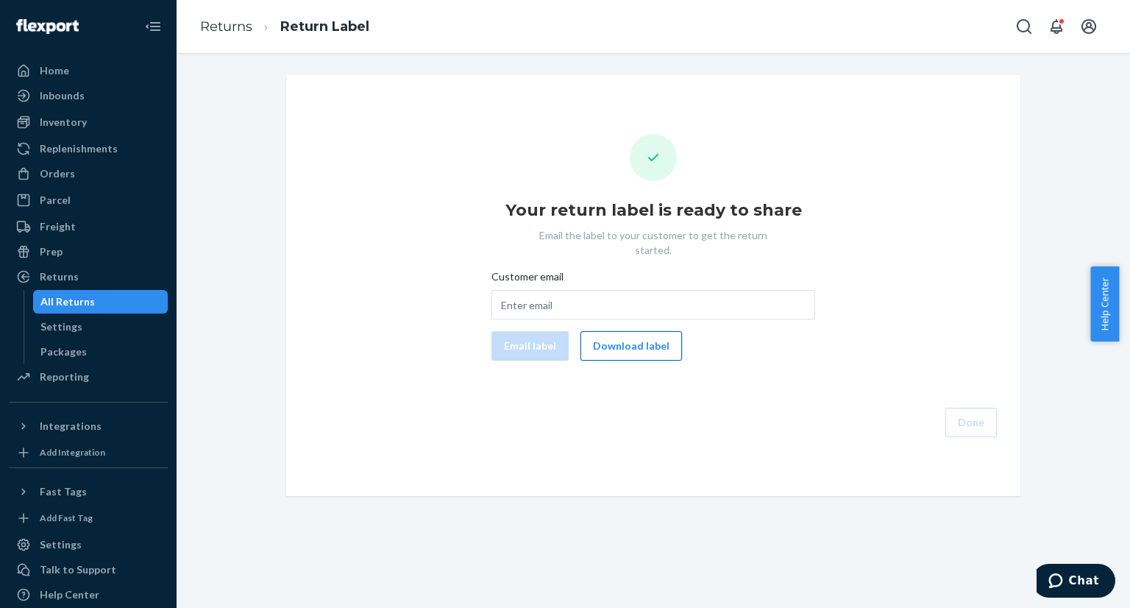
click at [642, 338] on button "Download label" at bounding box center [631, 345] width 102 height 29
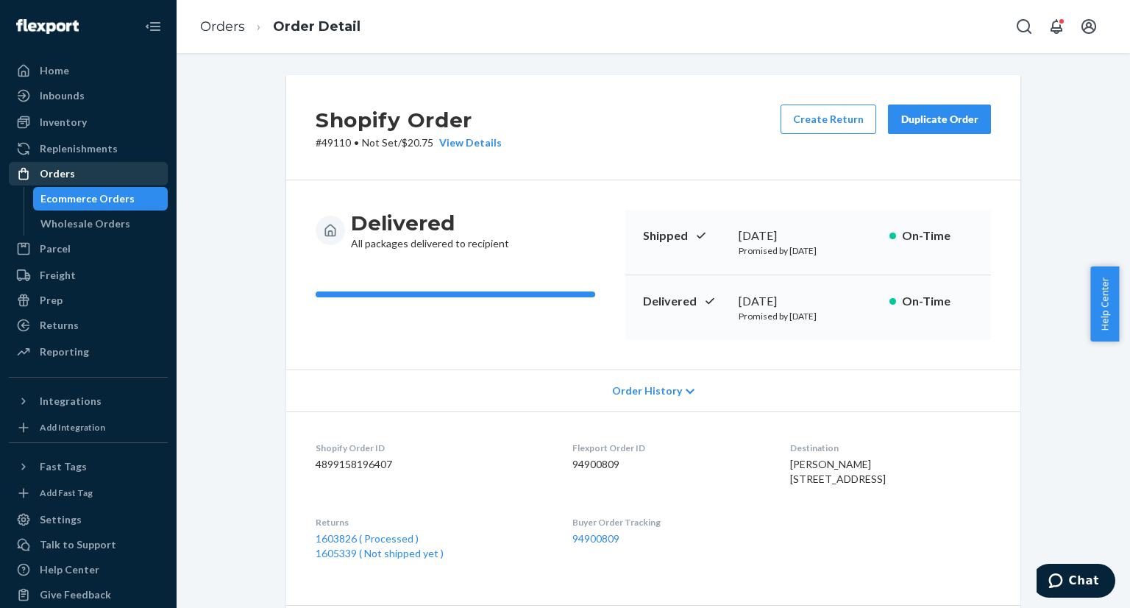
drag, startPoint x: 118, startPoint y: 193, endPoint x: 136, endPoint y: 183, distance: 20.4
click at [118, 193] on div "Ecommerce Orders" at bounding box center [87, 198] width 94 height 15
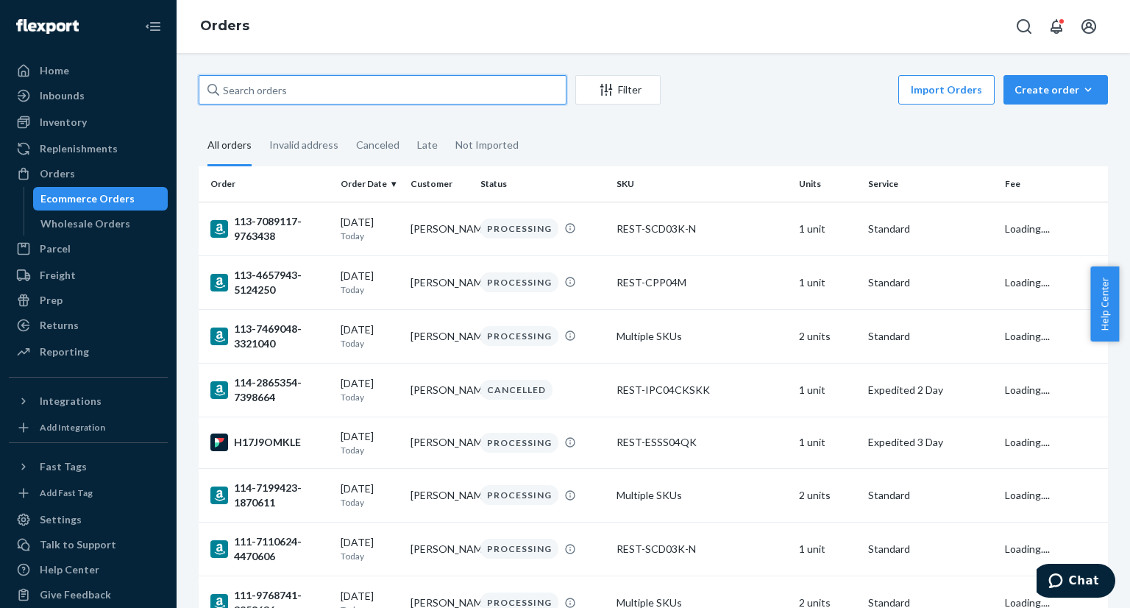
click at [388, 89] on input "text" at bounding box center [383, 89] width 368 height 29
paste input "PD1667439"
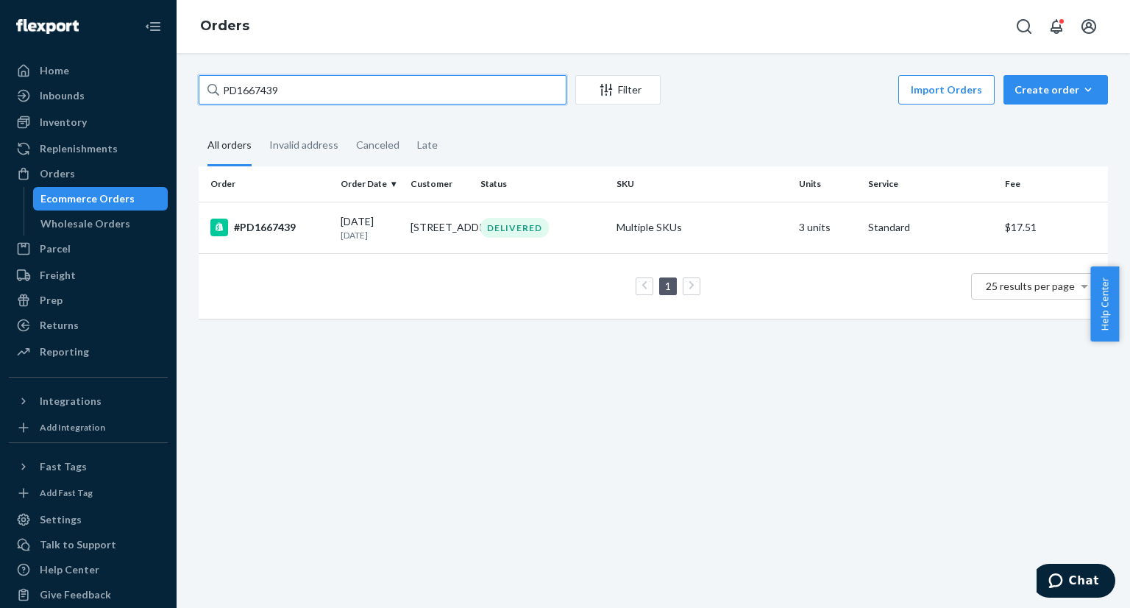
type input "PD1667439"
click at [517, 247] on td "DELIVERED" at bounding box center [543, 227] width 136 height 51
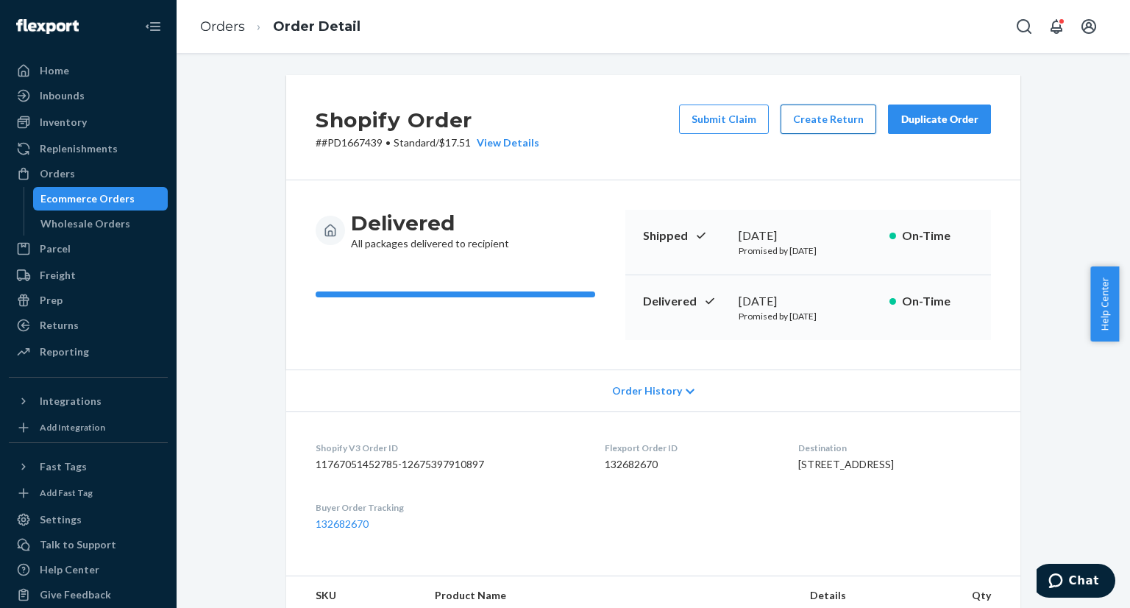
click at [813, 126] on button "Create Return" at bounding box center [829, 118] width 96 height 29
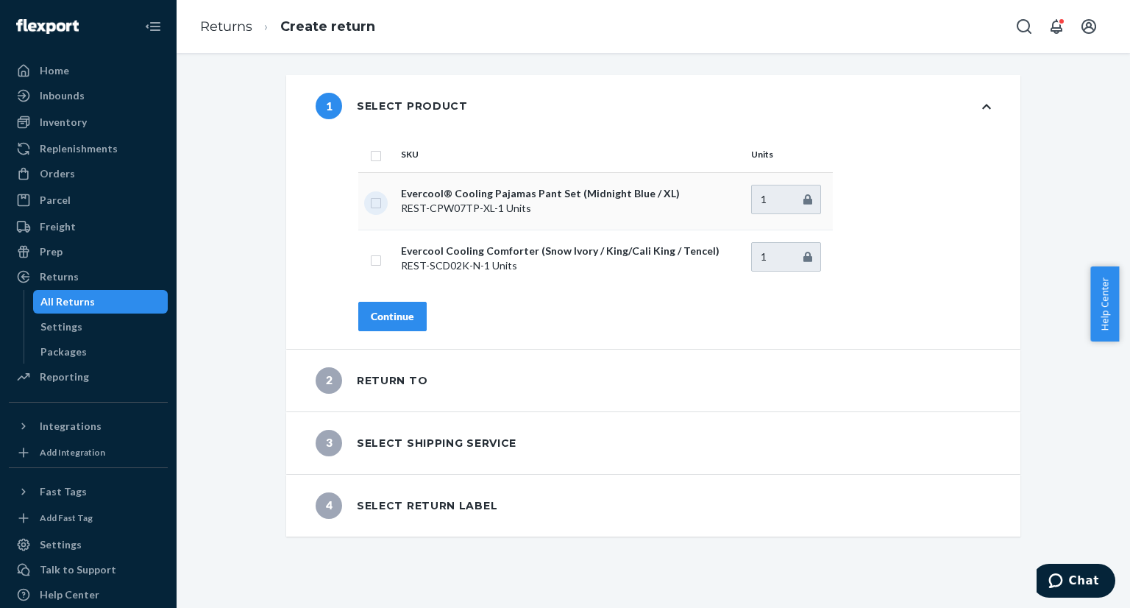
click at [370, 205] on input "checkbox" at bounding box center [376, 200] width 12 height 15
checkbox input "true"
click at [389, 316] on div "Continue" at bounding box center [392, 316] width 43 height 15
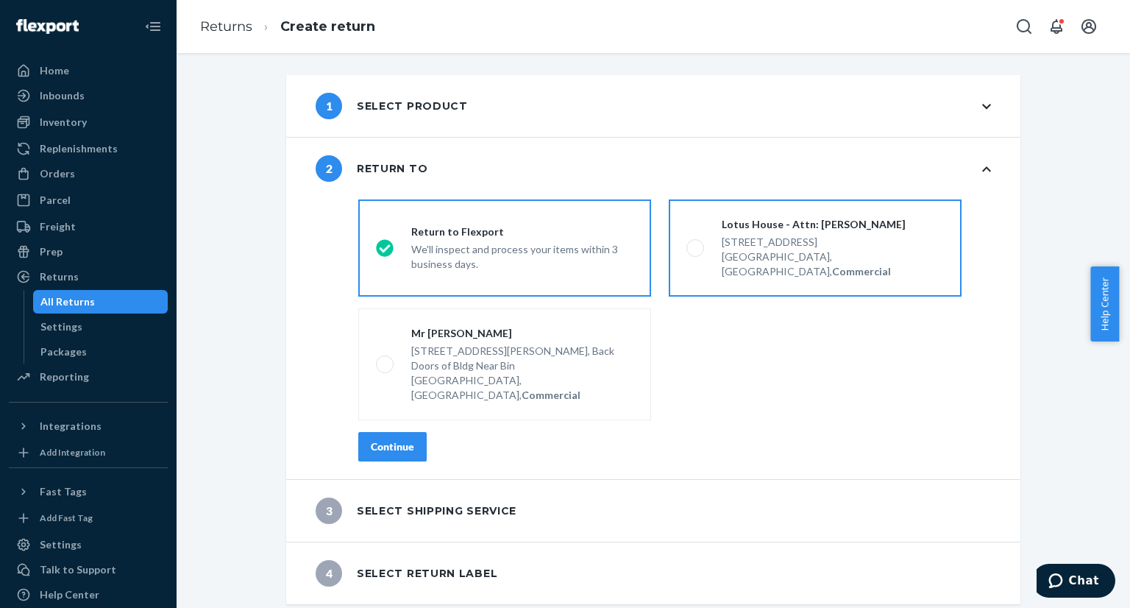
click at [686, 242] on span at bounding box center [695, 248] width 18 height 18
click at [686, 244] on input "Lotus House - Attn: Victoria Varela 217 NW 15th St, Miami, FL 33136, US, Commer…" at bounding box center [691, 249] width 10 height 10
radio input "true"
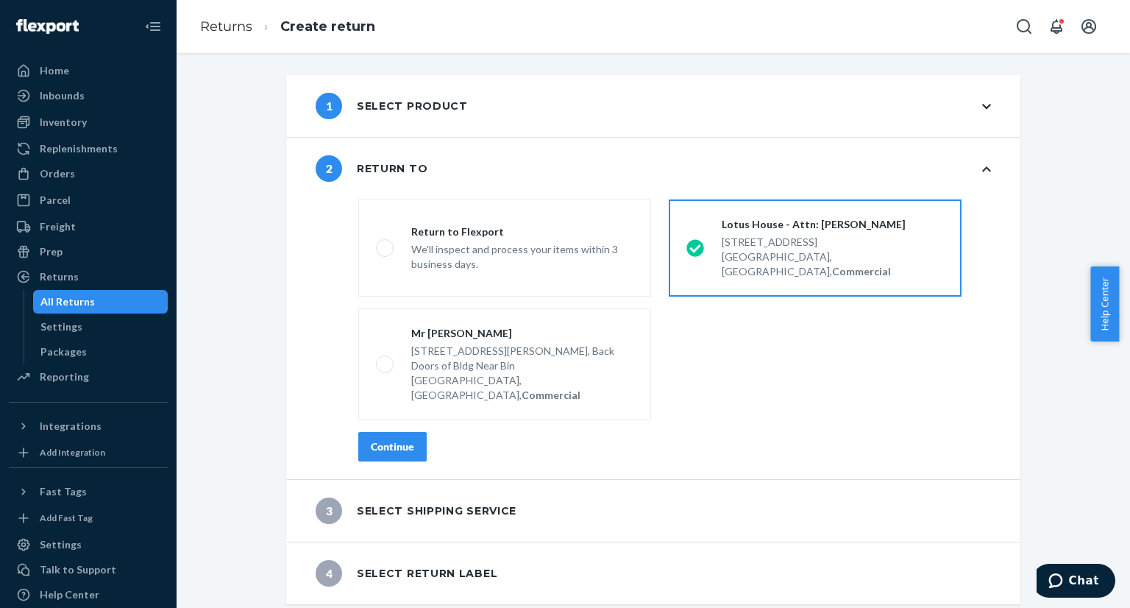
click at [383, 439] on div "Continue" at bounding box center [392, 446] width 43 height 15
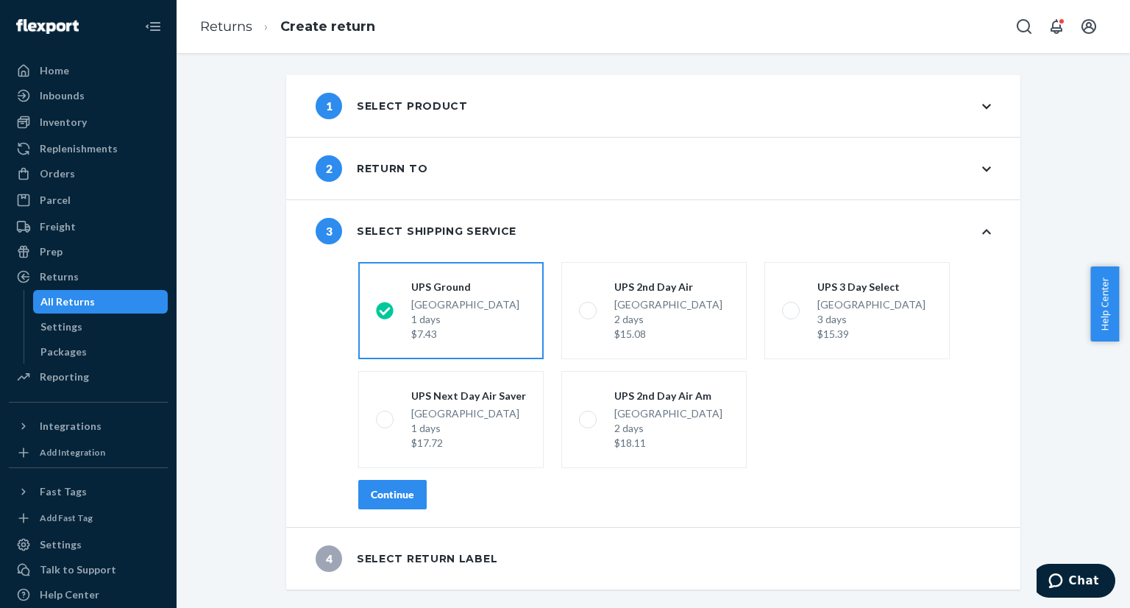
click at [374, 489] on div "Continue" at bounding box center [392, 494] width 43 height 15
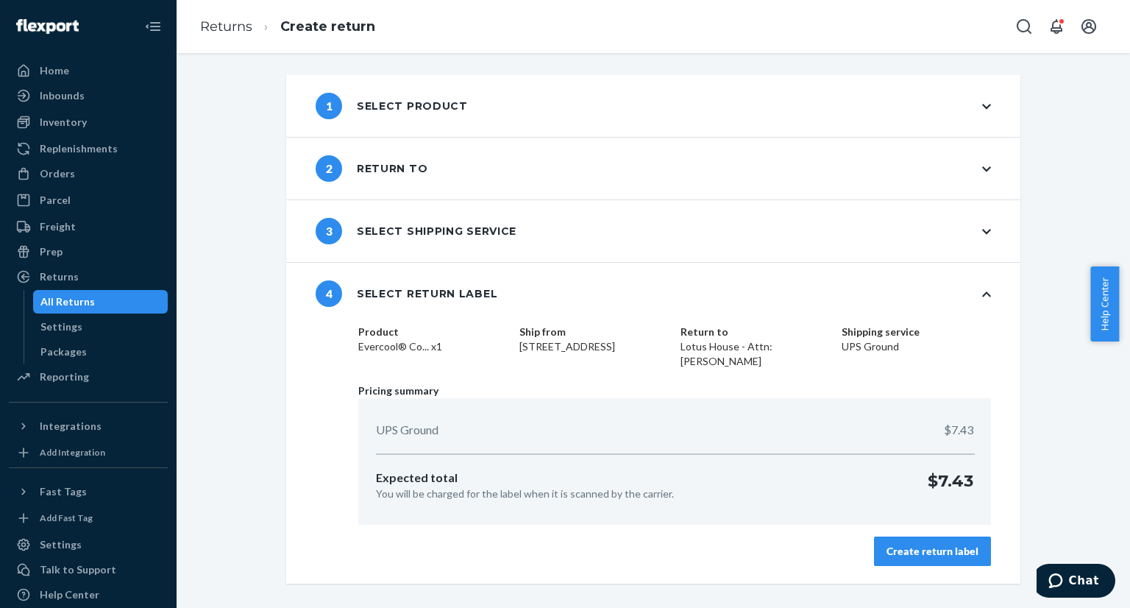
click at [927, 548] on div "Create return label" at bounding box center [932, 551] width 92 height 15
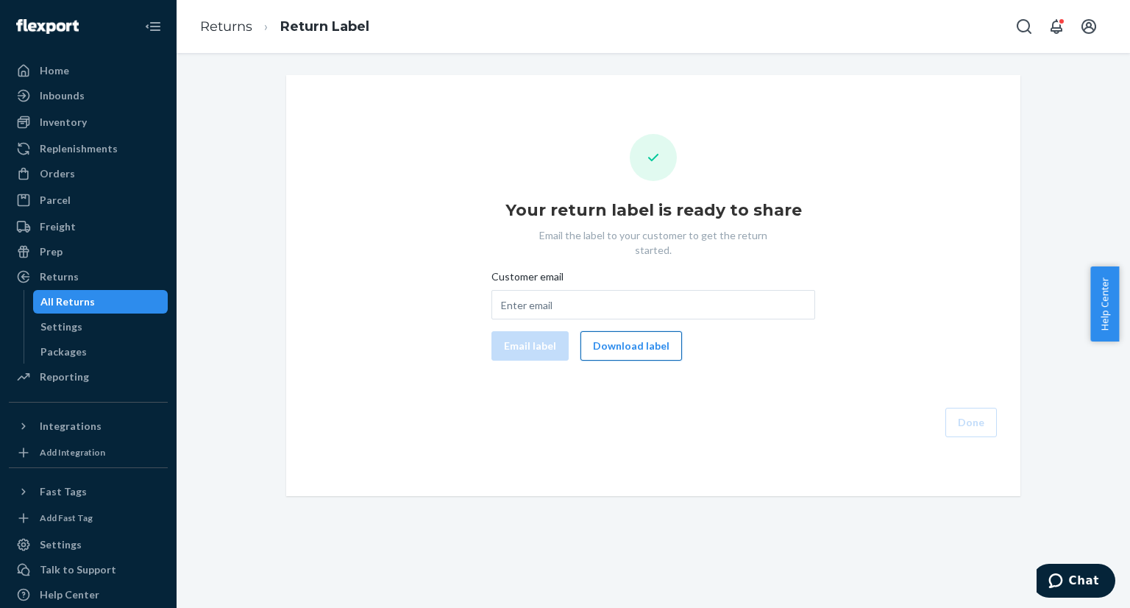
click at [604, 341] on button "Download label" at bounding box center [631, 345] width 102 height 29
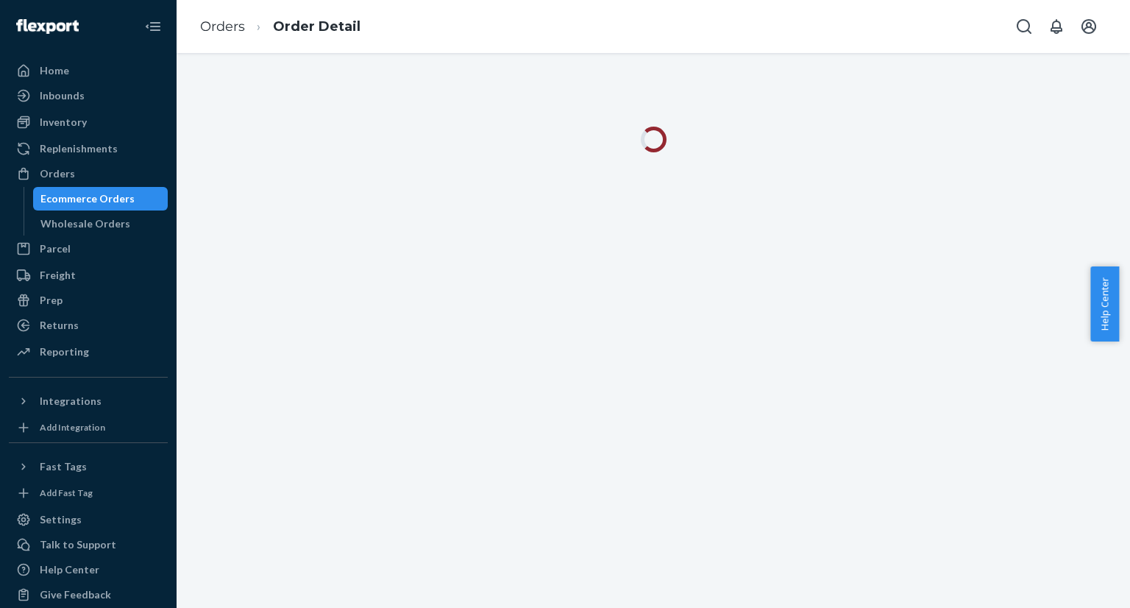
click at [114, 193] on div "Ecommerce Orders" at bounding box center [87, 198] width 94 height 15
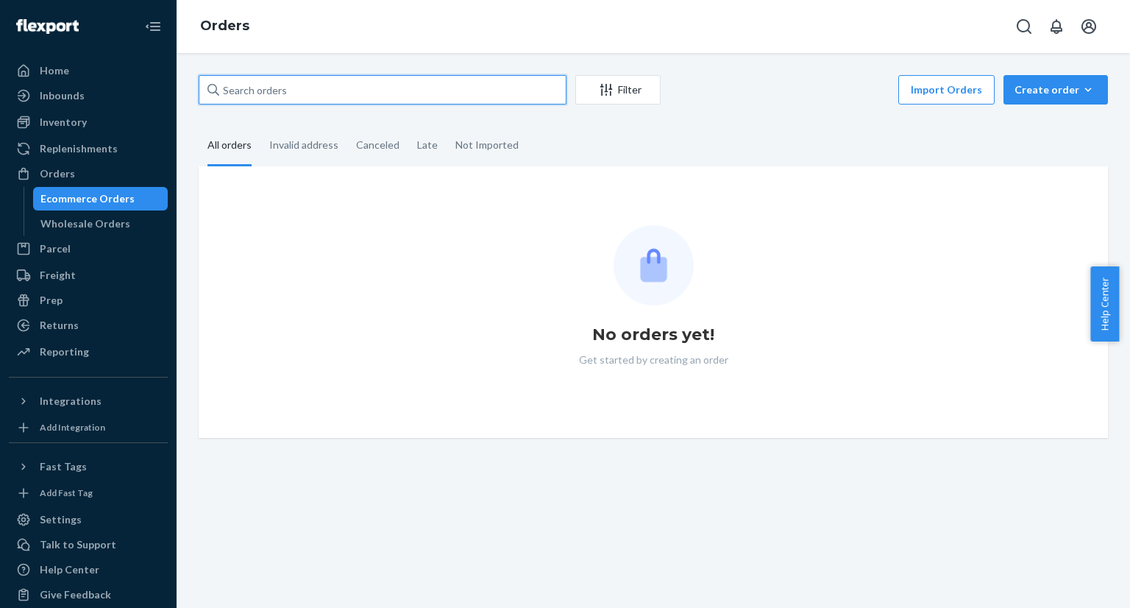
drag, startPoint x: 303, startPoint y: 99, endPoint x: 297, endPoint y: 106, distance: 8.9
click at [297, 105] on div "Filter Import Orders Create order Ecommerce order Removal order" at bounding box center [653, 91] width 909 height 33
paste input "PD2216469"
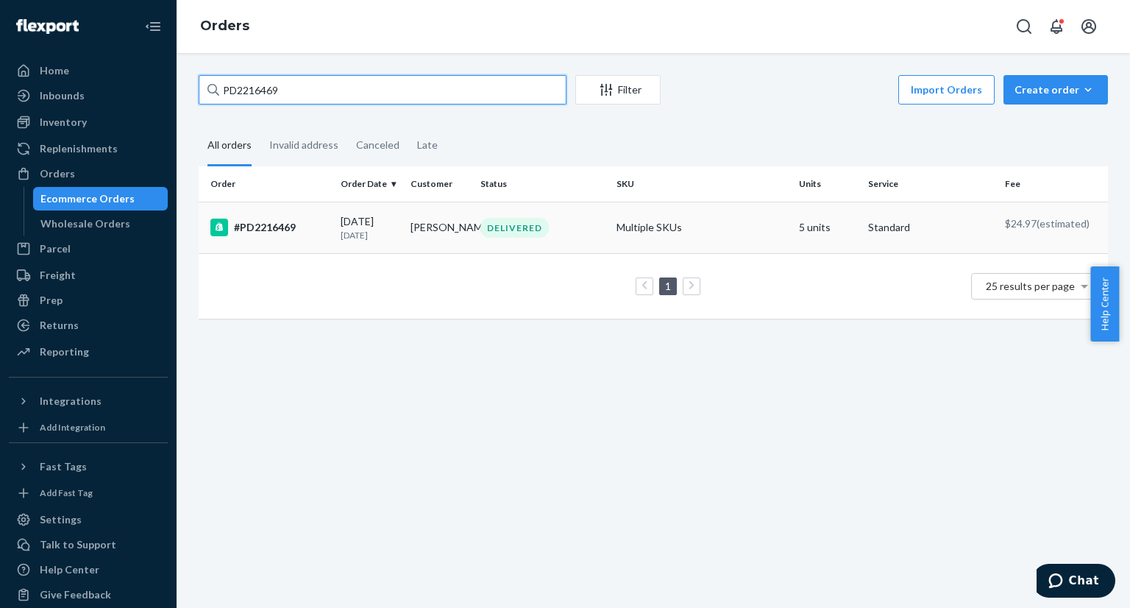
type input "PD2216469"
click at [338, 232] on td "[DATE] [DATE]" at bounding box center [370, 227] width 70 height 51
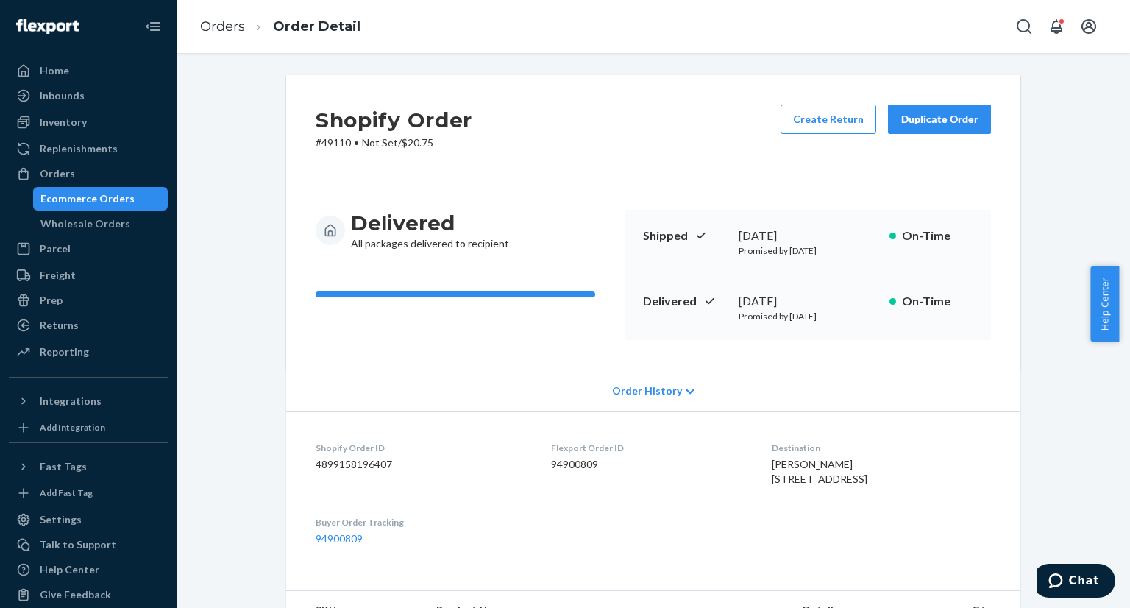
click at [117, 199] on div "Ecommerce Orders" at bounding box center [87, 198] width 94 height 15
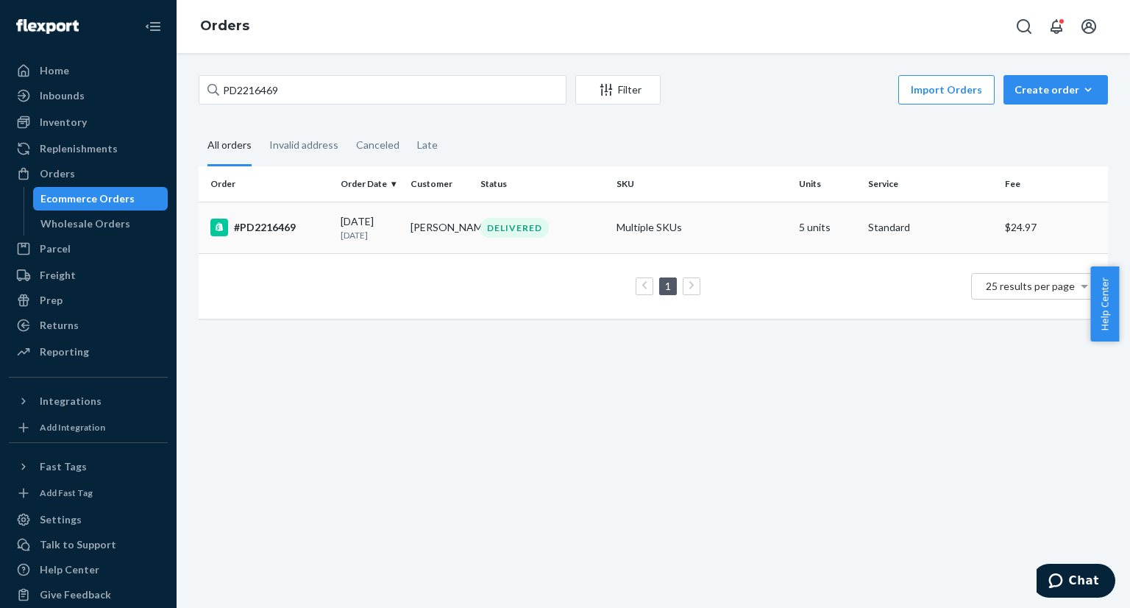
click at [314, 213] on td "#PD2216469" at bounding box center [267, 227] width 136 height 51
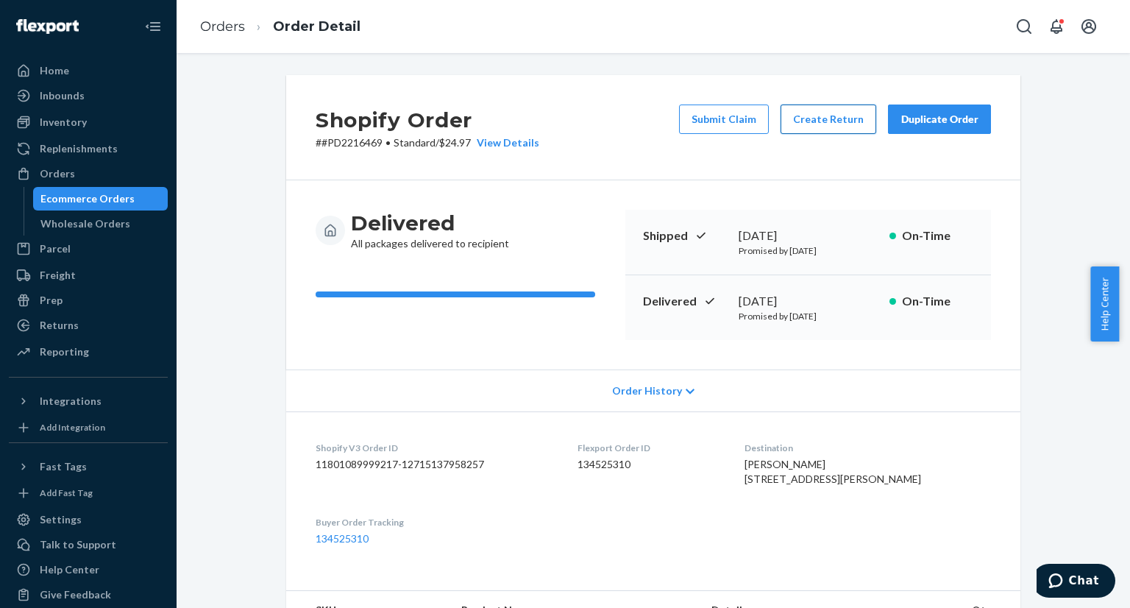
click at [840, 118] on button "Create Return" at bounding box center [829, 118] width 96 height 29
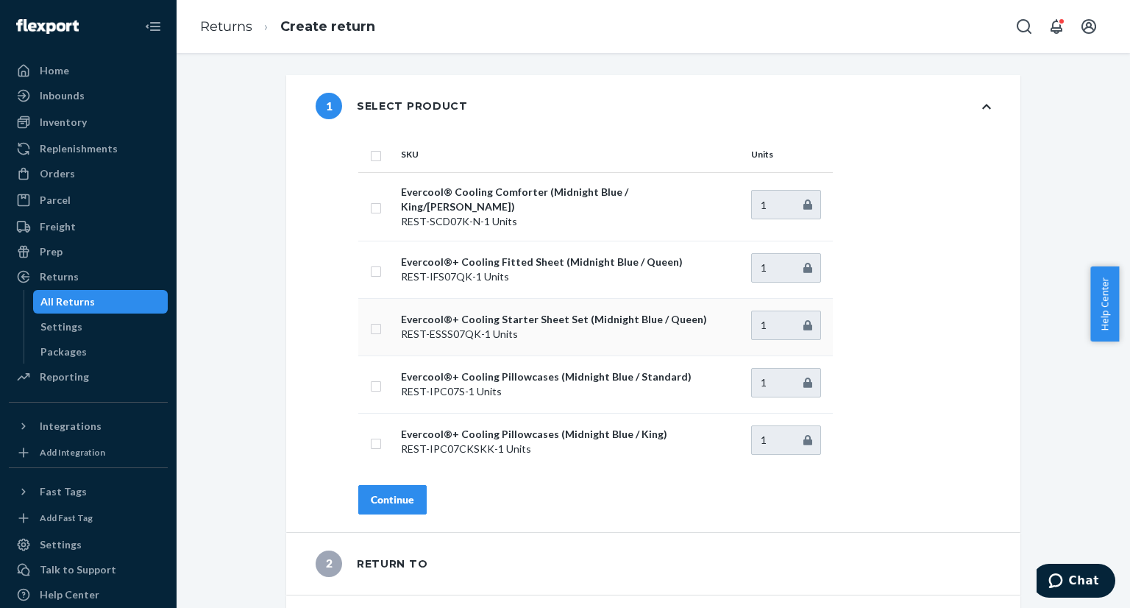
click at [370, 320] on input "checkbox" at bounding box center [376, 326] width 12 height 15
checkbox input "true"
click at [391, 495] on button "Continue" at bounding box center [392, 499] width 68 height 29
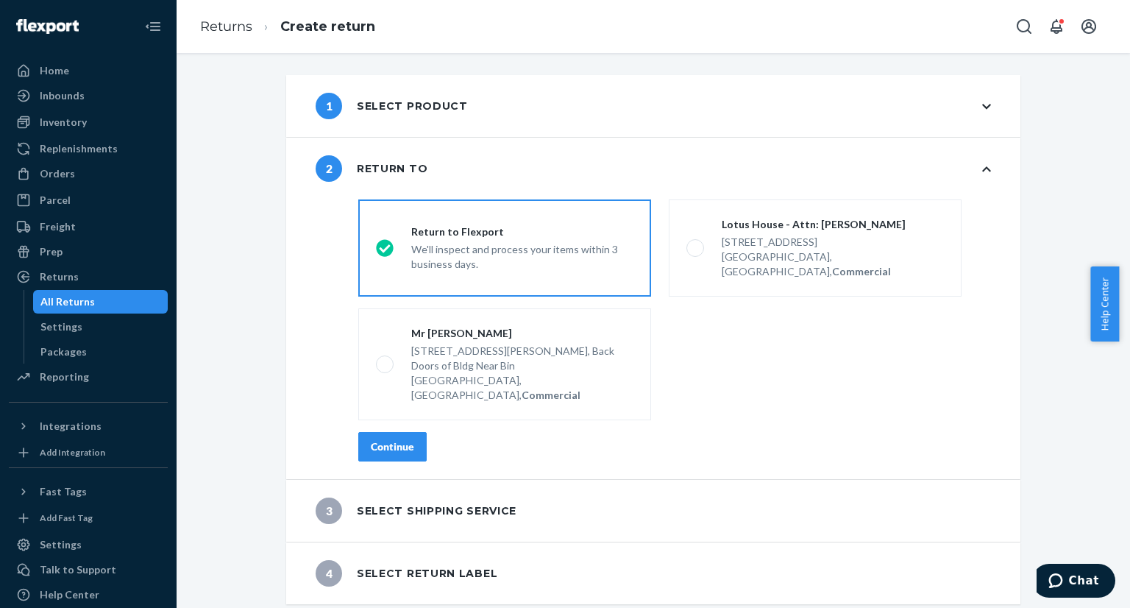
drag, startPoint x: 388, startPoint y: 423, endPoint x: 386, endPoint y: 416, distance: 7.7
click at [388, 422] on div "destinationsRadioGroup Return to Flexport We'll inspect and process your items …" at bounding box center [675, 335] width 692 height 285
click at [386, 432] on button "Continue" at bounding box center [392, 446] width 68 height 29
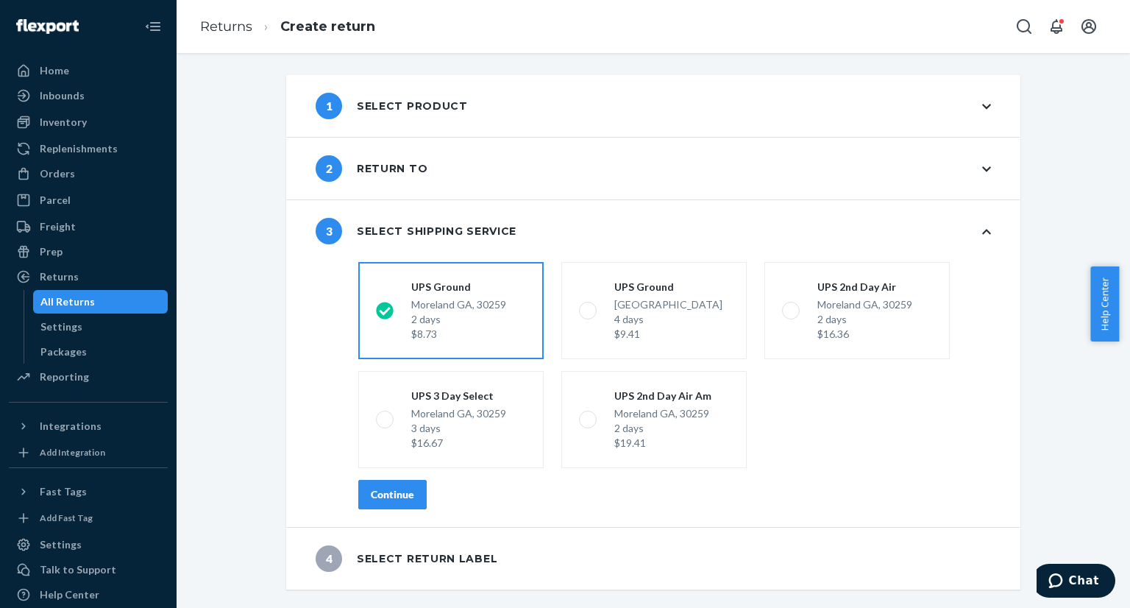
click at [371, 495] on div "Continue" at bounding box center [392, 494] width 43 height 15
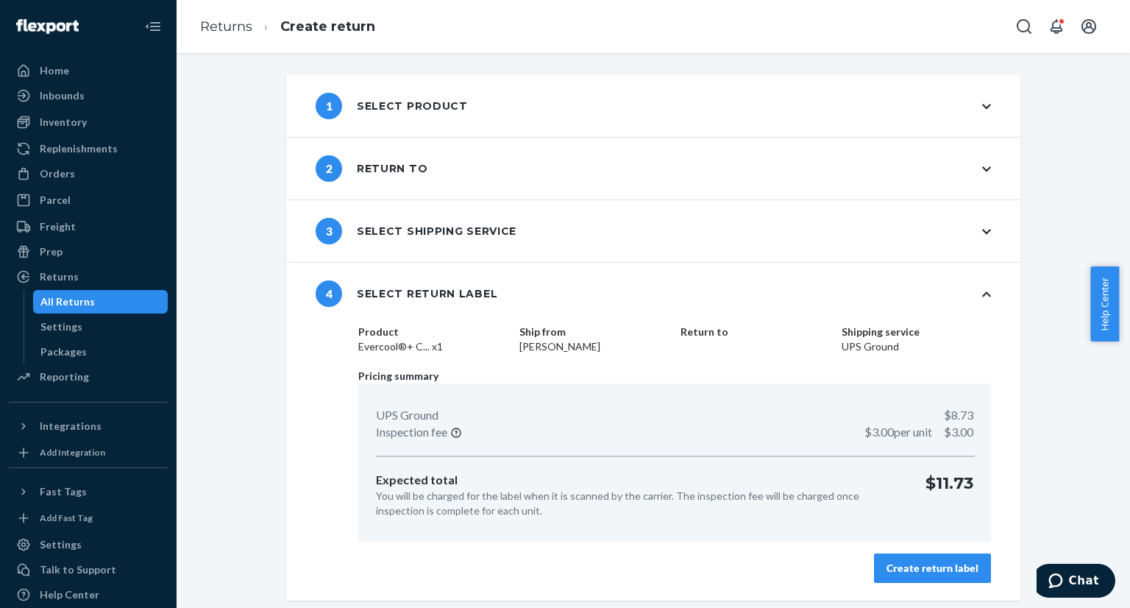
click at [898, 560] on button "Create return label" at bounding box center [932, 567] width 117 height 29
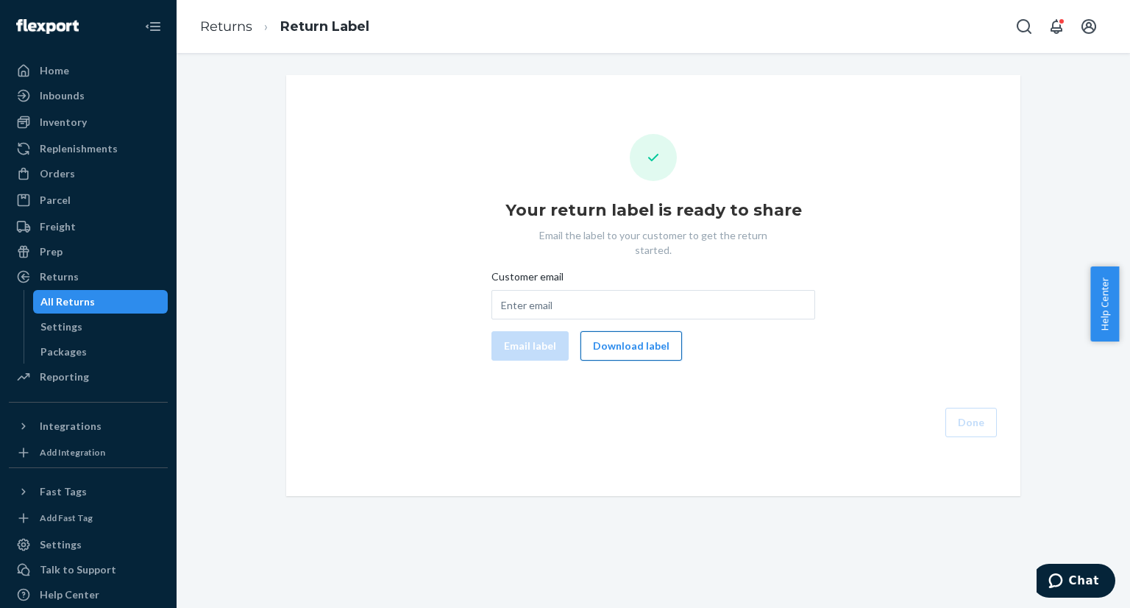
click at [629, 335] on button "Download label" at bounding box center [631, 345] width 102 height 29
